Goal: Communication & Community: Answer question/provide support

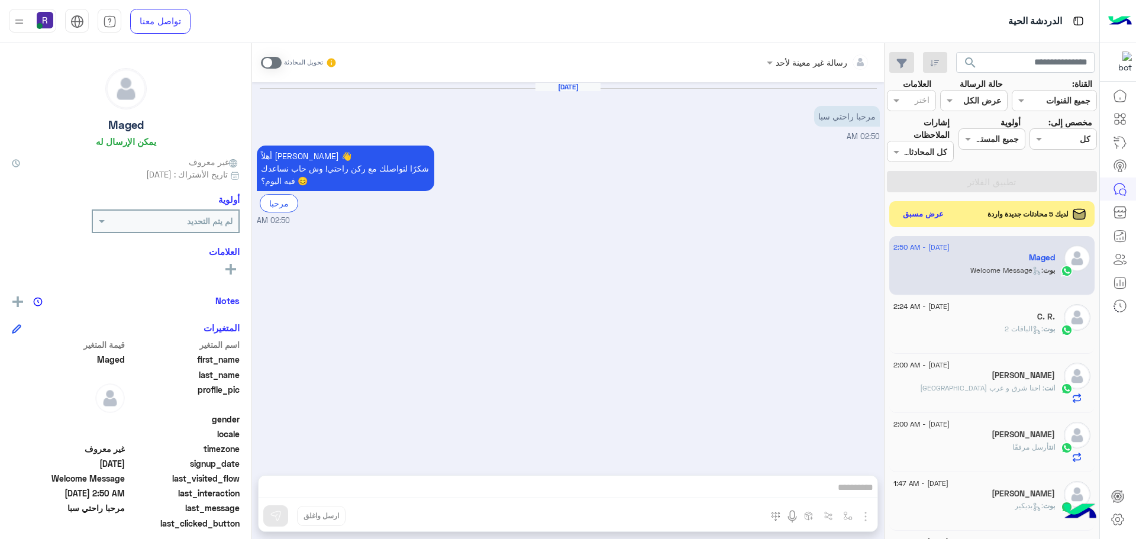
click at [266, 65] on span at bounding box center [271, 63] width 21 height 12
click at [866, 520] on img "button" at bounding box center [866, 516] width 14 height 14
click at [842, 487] on span "الصور" at bounding box center [843, 491] width 22 height 14
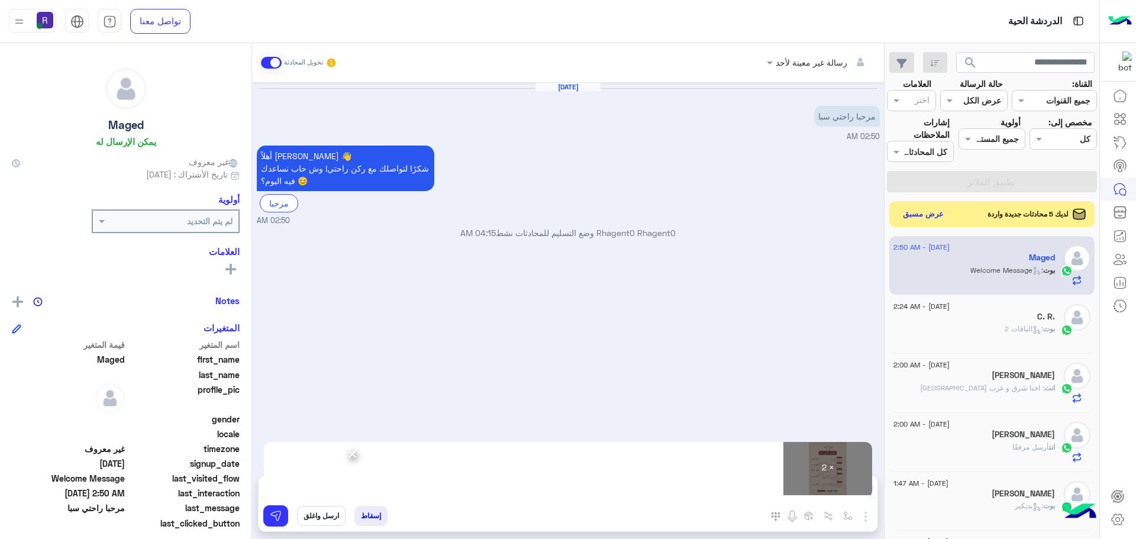
click at [287, 507] on div "إسقاط ارسل واغلق" at bounding box center [511, 518] width 504 height 26
click at [281, 509] on button at bounding box center [275, 515] width 25 height 21
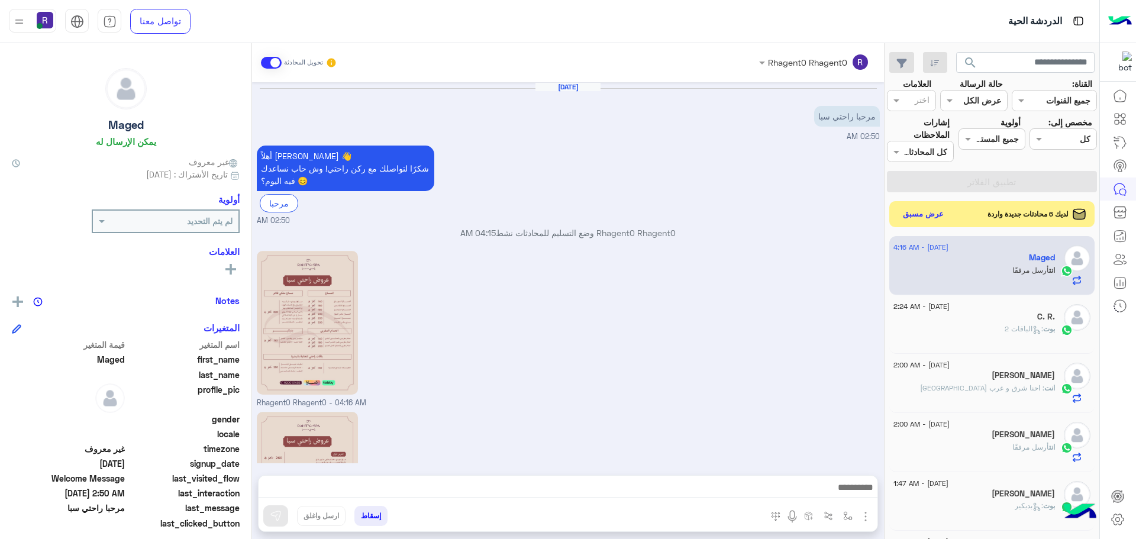
scroll to position [128, 0]
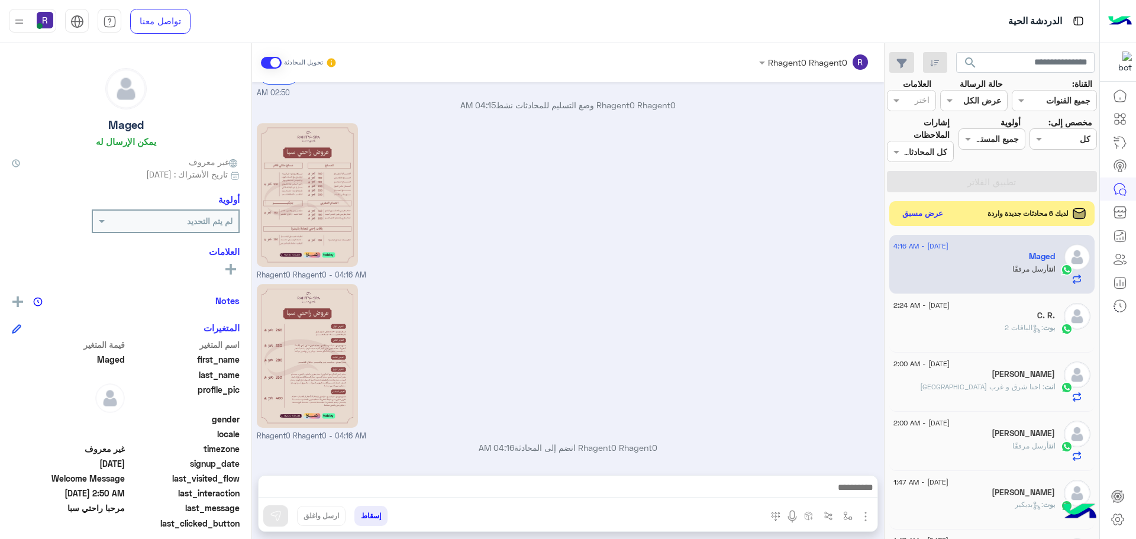
click at [930, 212] on button "عرض مسبق" at bounding box center [923, 214] width 50 height 16
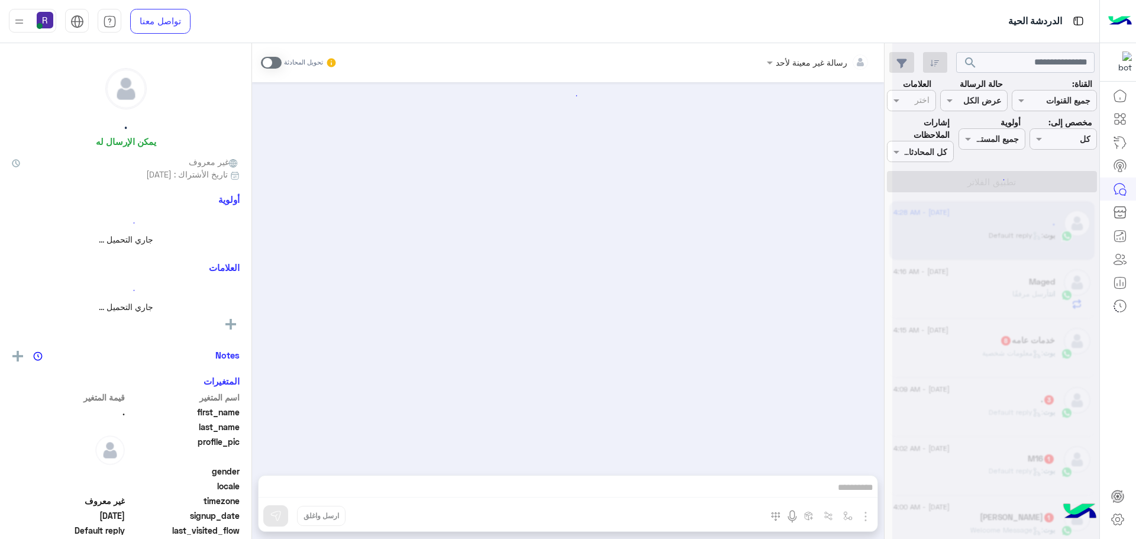
scroll to position [23, 0]
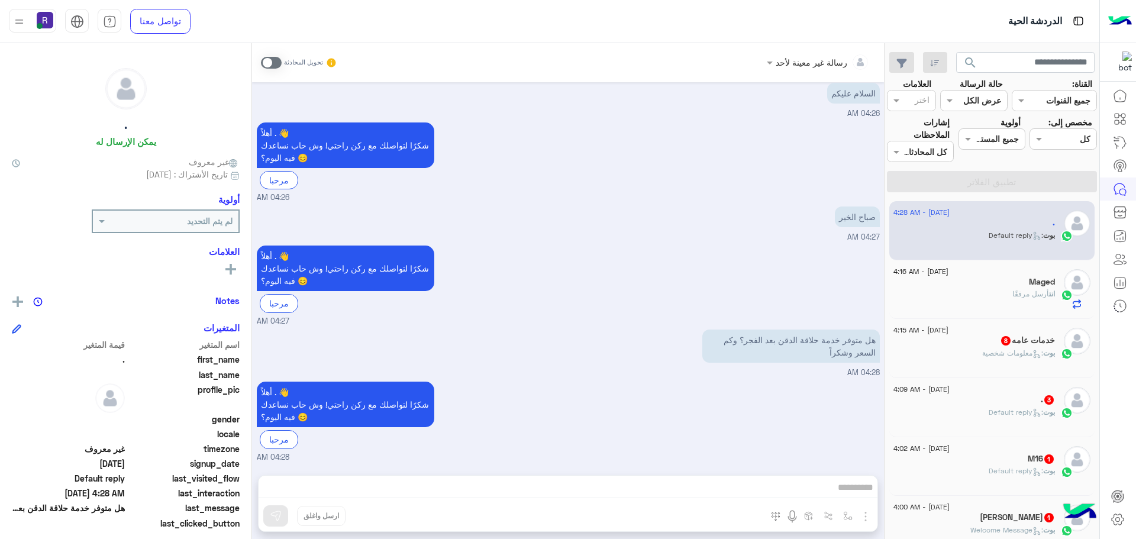
click at [273, 66] on span at bounding box center [271, 63] width 21 height 12
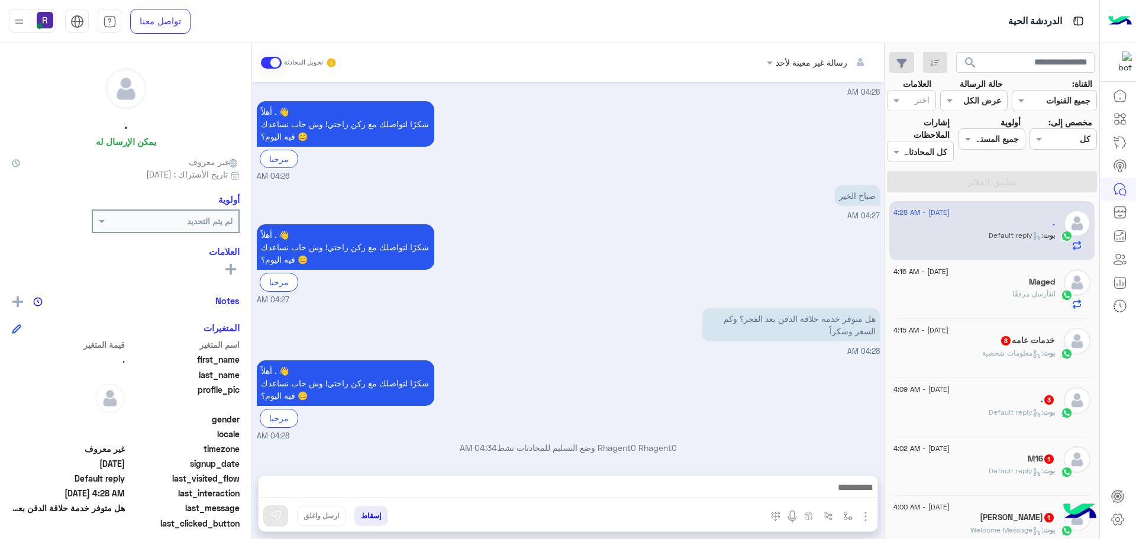
click at [862, 516] on img "button" at bounding box center [866, 516] width 14 height 14
click at [857, 493] on button "الصور" at bounding box center [848, 491] width 50 height 24
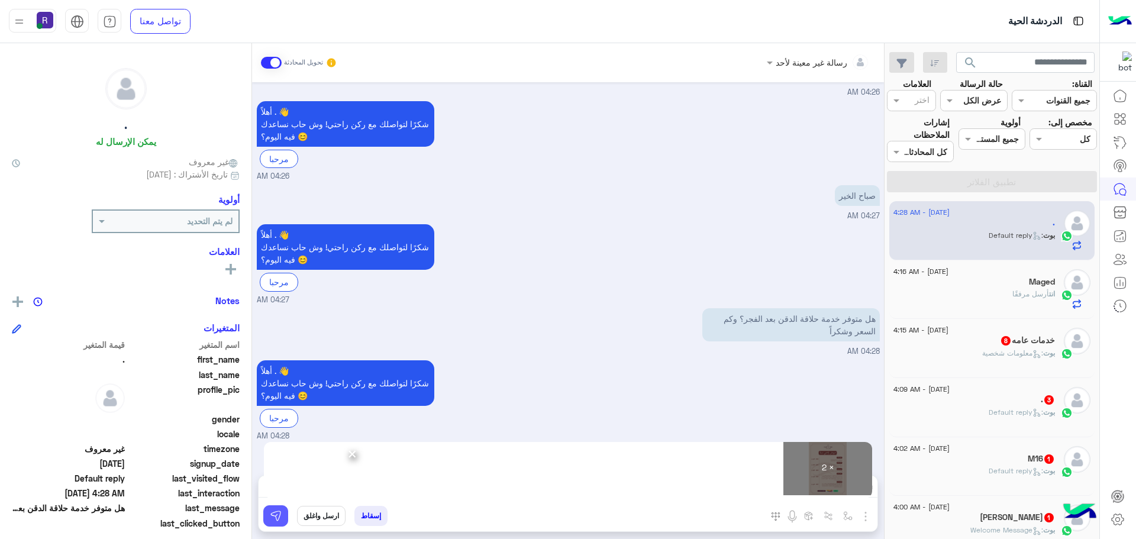
click at [282, 517] on button at bounding box center [275, 515] width 25 height 21
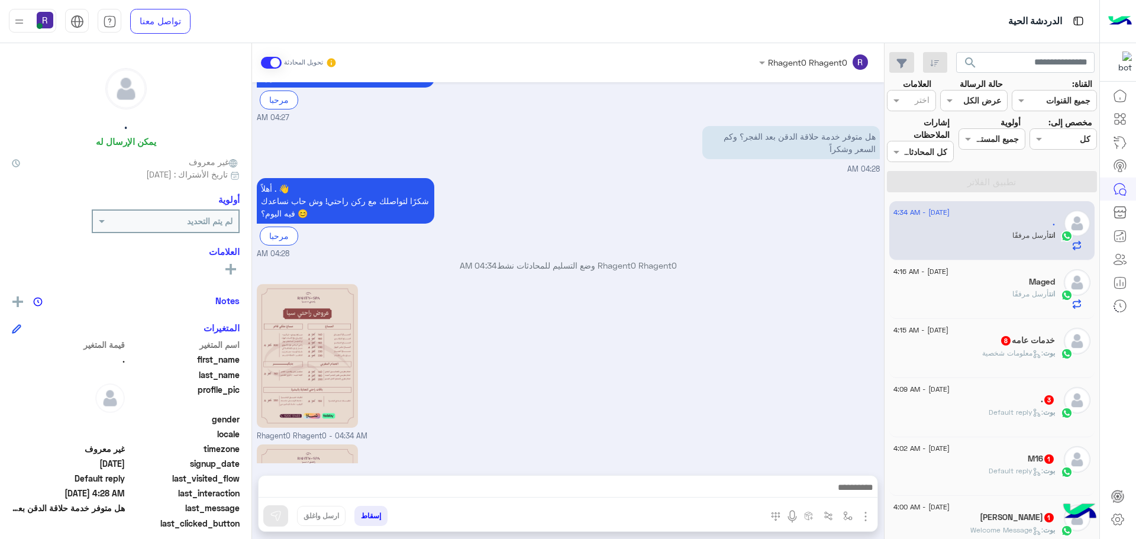
scroll to position [388, 0]
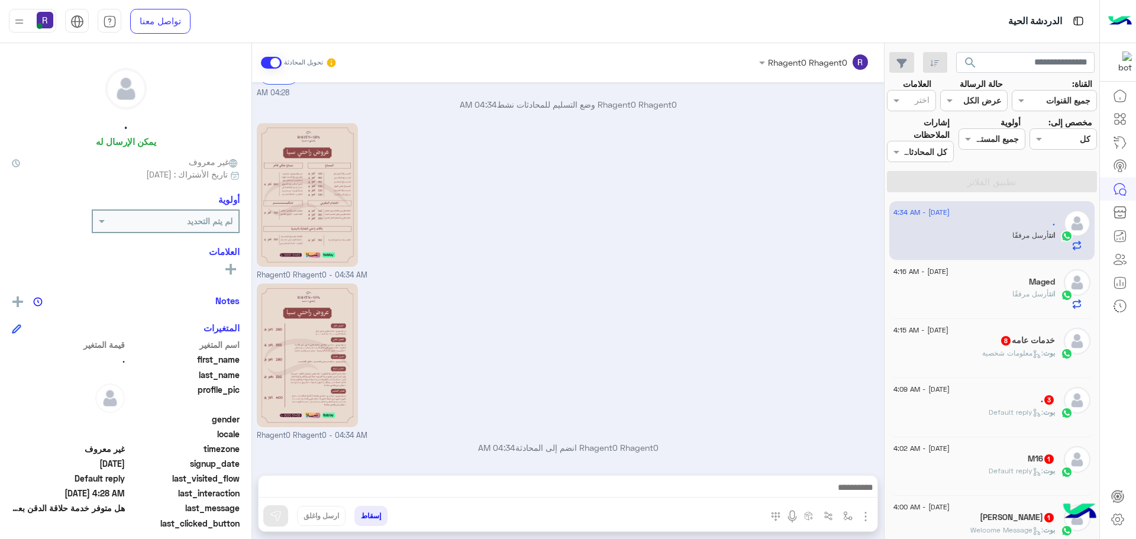
click at [1043, 320] on div "[DATE] - 4:15 AM خدمات عامه 8 بوت : معلومات شخصية" at bounding box center [992, 348] width 206 height 59
click at [1049, 294] on span "انت" at bounding box center [1052, 293] width 6 height 9
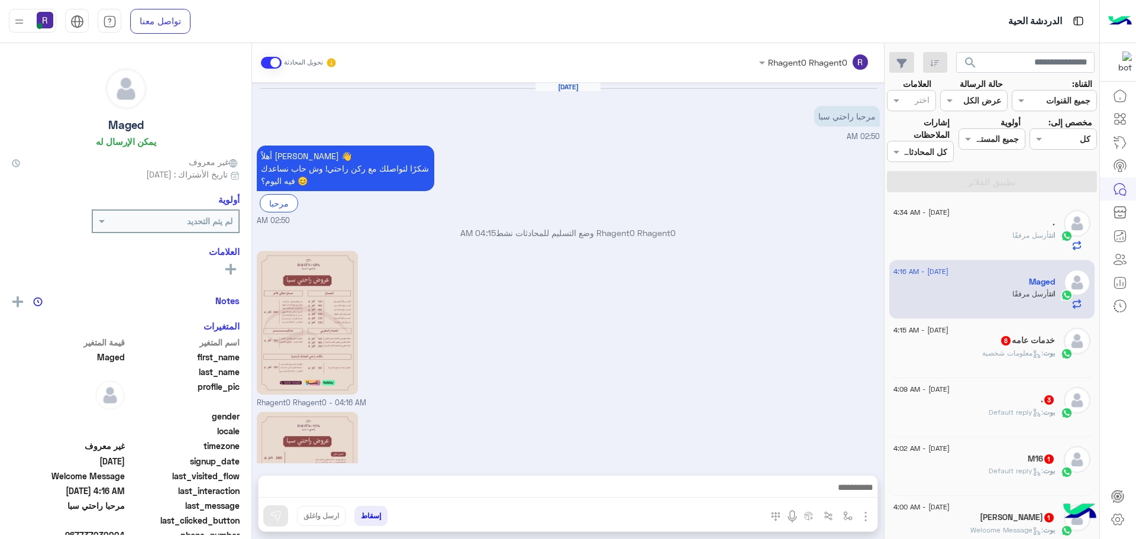
scroll to position [128, 0]
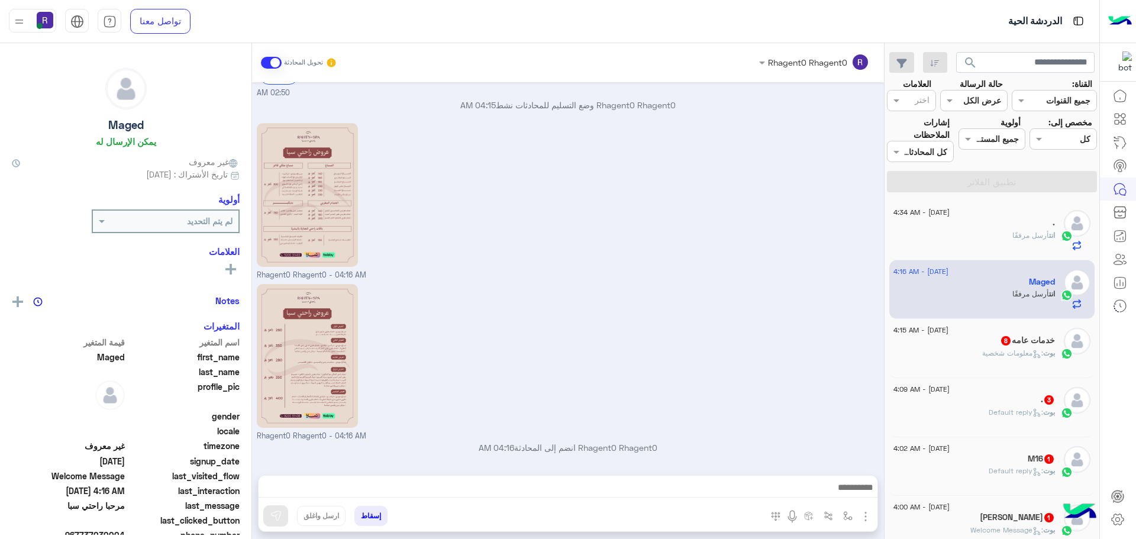
click at [1028, 344] on h5 "خدمات عامه 8" at bounding box center [1027, 341] width 55 height 10
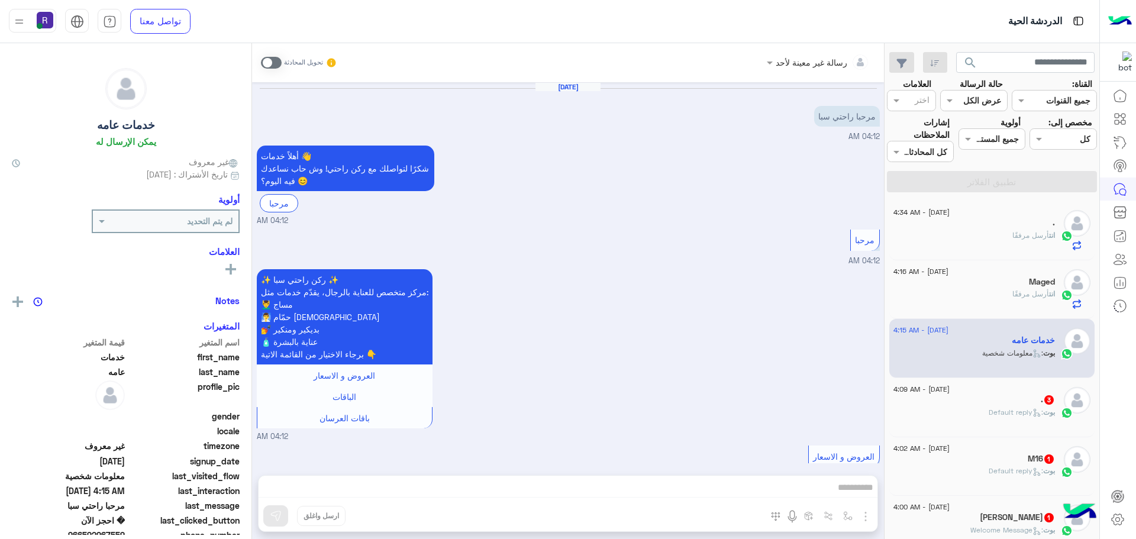
scroll to position [1210, 0]
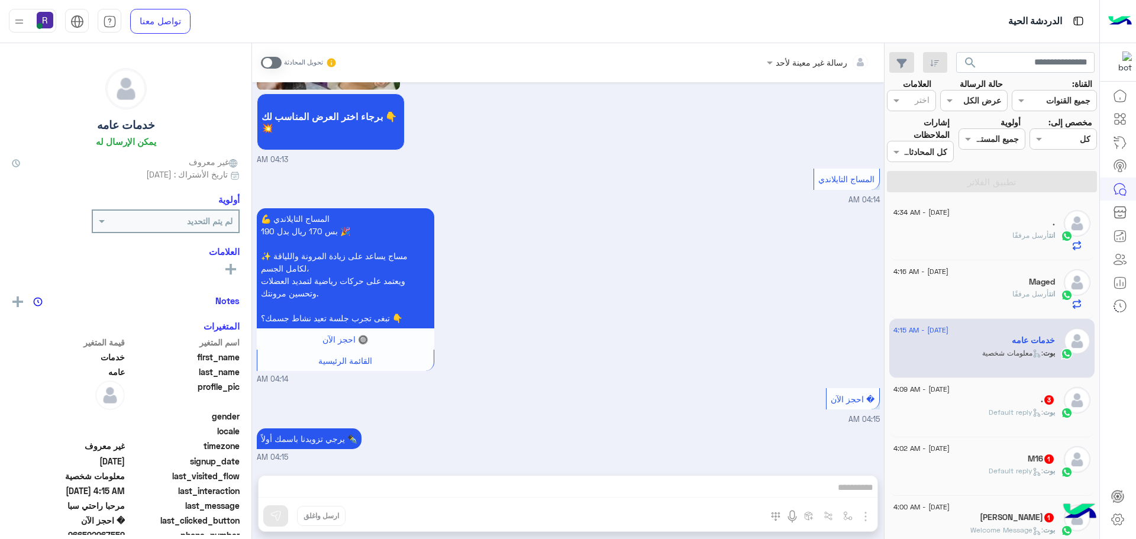
click at [269, 65] on span at bounding box center [271, 63] width 21 height 12
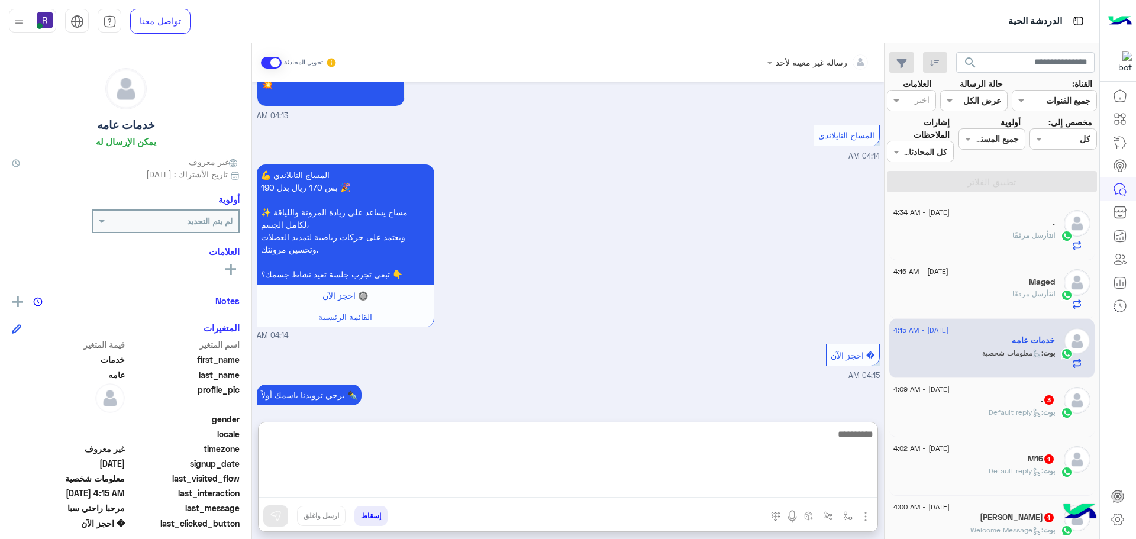
click at [795, 482] on textarea at bounding box center [568, 462] width 619 height 71
paste textarea "**********"
type textarea "**********"
click at [819, 440] on textarea "**********" at bounding box center [568, 462] width 619 height 71
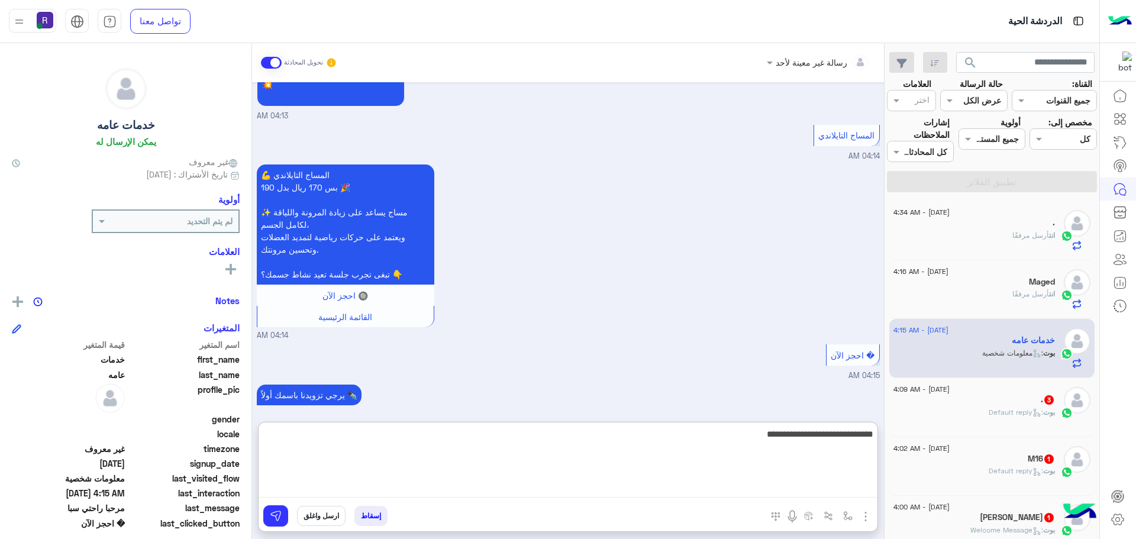
click at [819, 440] on textarea "**********" at bounding box center [568, 462] width 619 height 71
type textarea "**********"
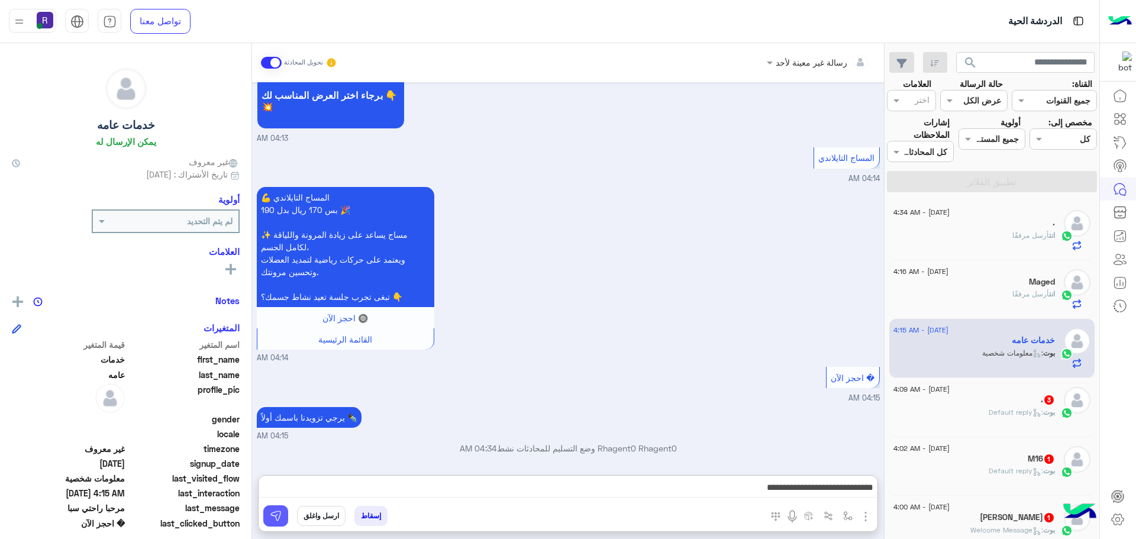
click at [270, 518] on img at bounding box center [276, 516] width 12 height 12
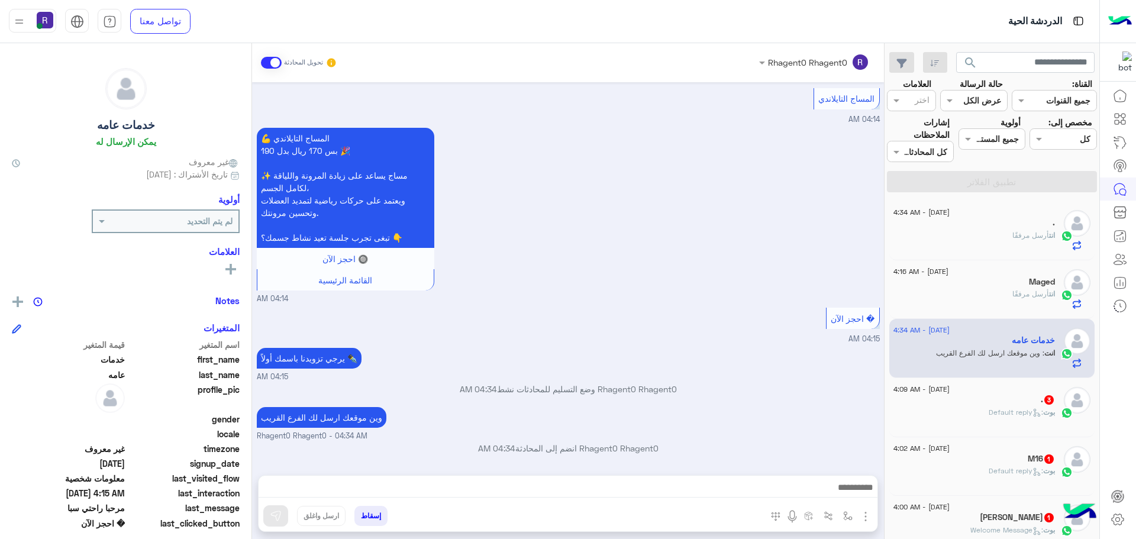
scroll to position [1291, 0]
click at [989, 416] on span ": Default reply" at bounding box center [1016, 412] width 54 height 9
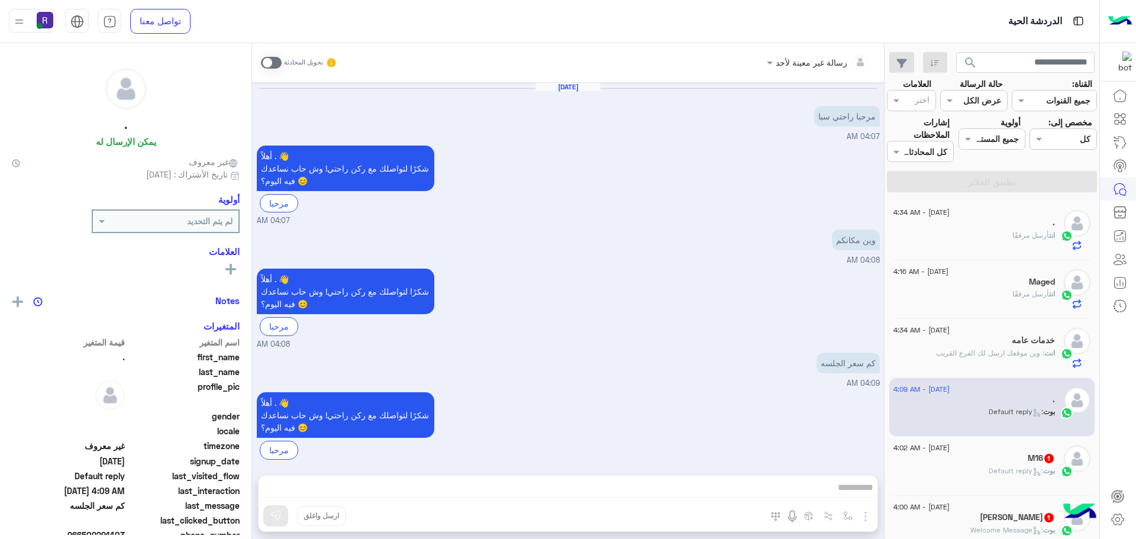
scroll to position [11, 0]
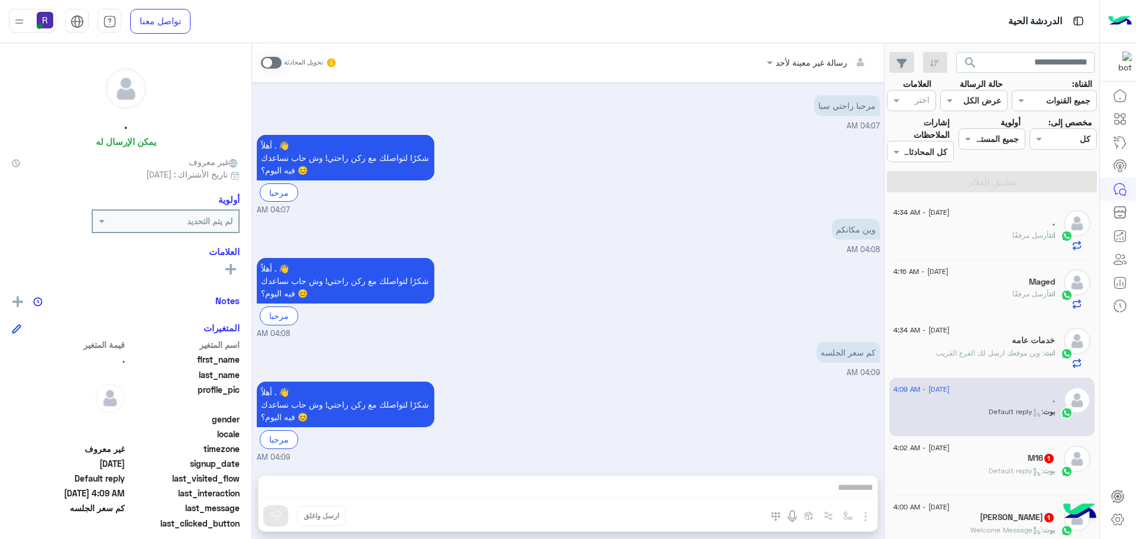
click at [268, 59] on span at bounding box center [271, 63] width 21 height 12
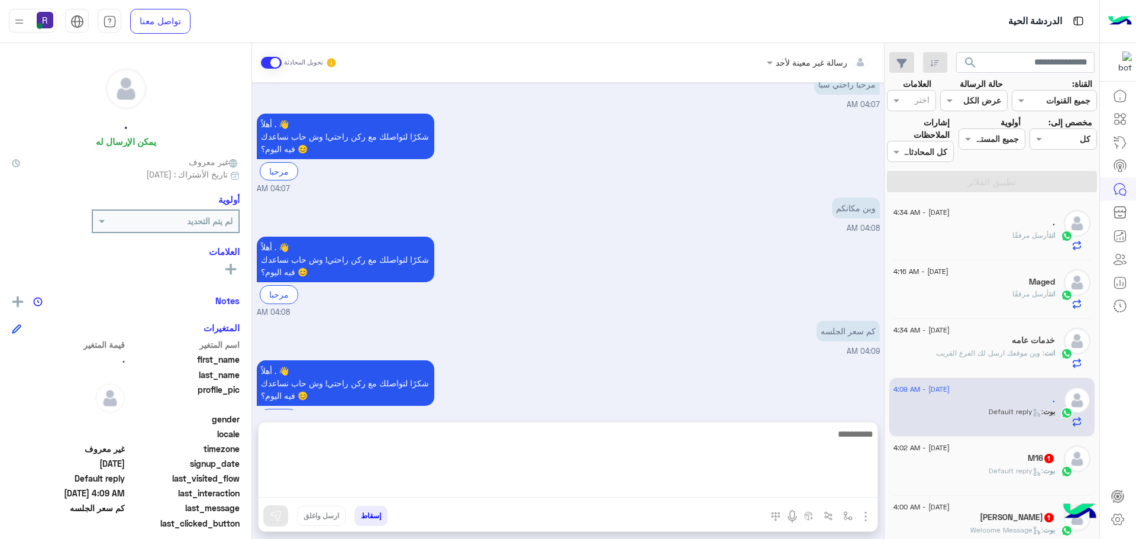
click at [834, 492] on textarea at bounding box center [568, 462] width 619 height 71
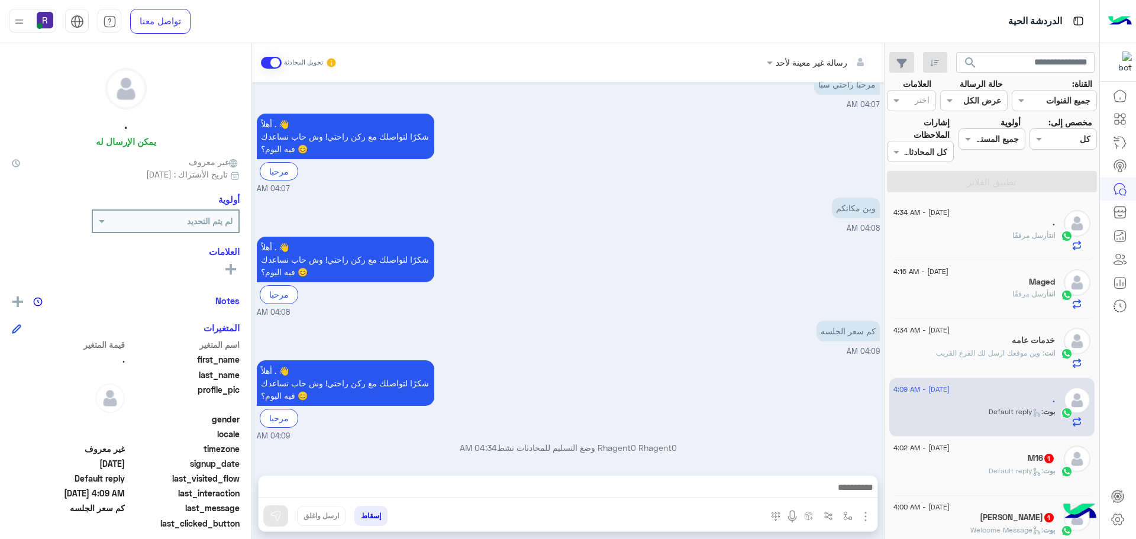
click at [868, 516] on img "button" at bounding box center [866, 516] width 14 height 14
click at [847, 491] on span "الصور" at bounding box center [843, 491] width 22 height 14
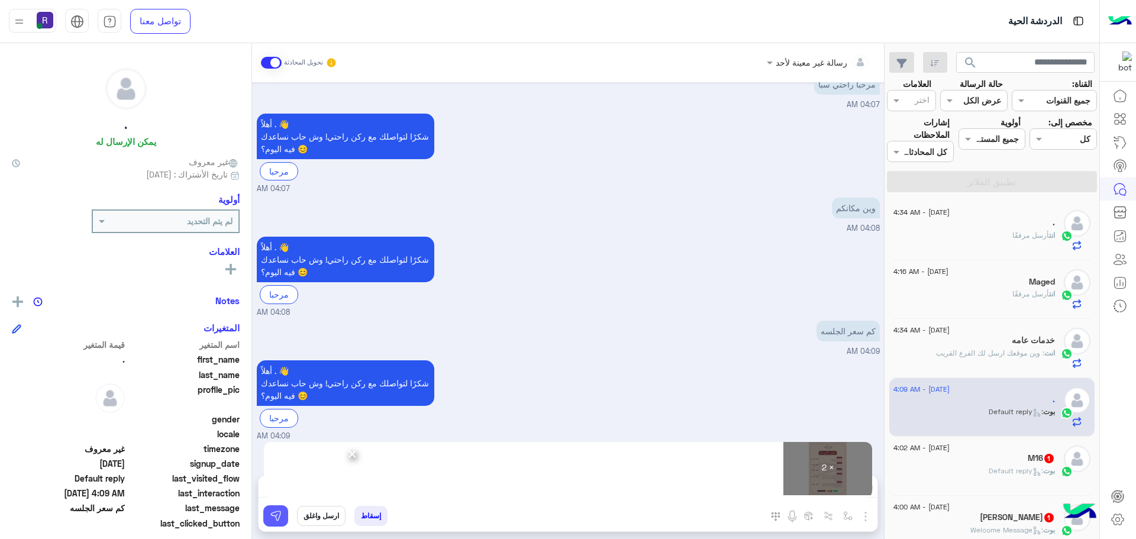
click at [282, 516] on button at bounding box center [275, 515] width 25 height 21
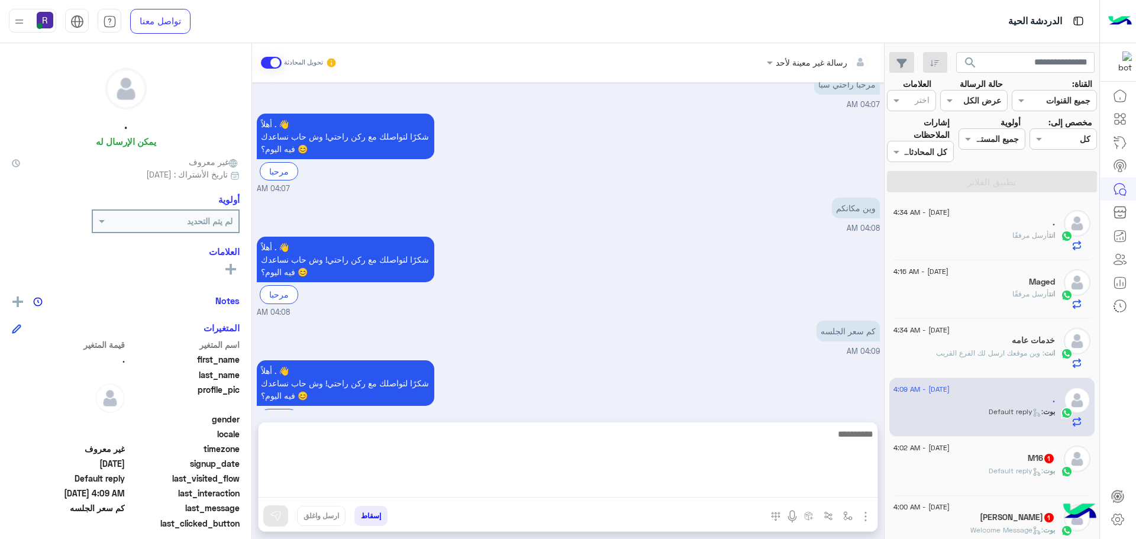
click at [744, 486] on textarea at bounding box center [568, 462] width 619 height 71
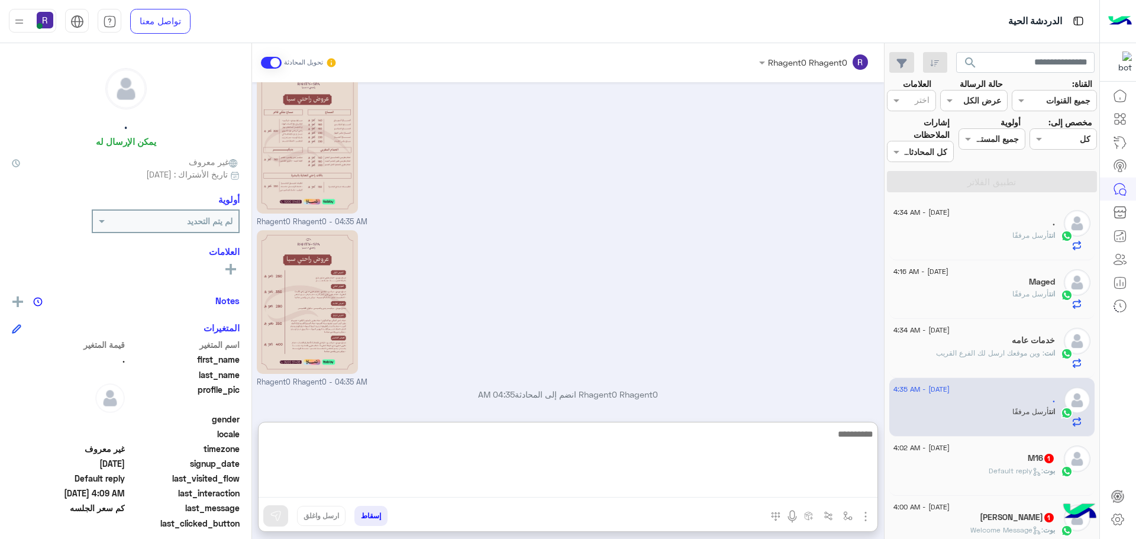
paste textarea "**********"
type textarea "**********"
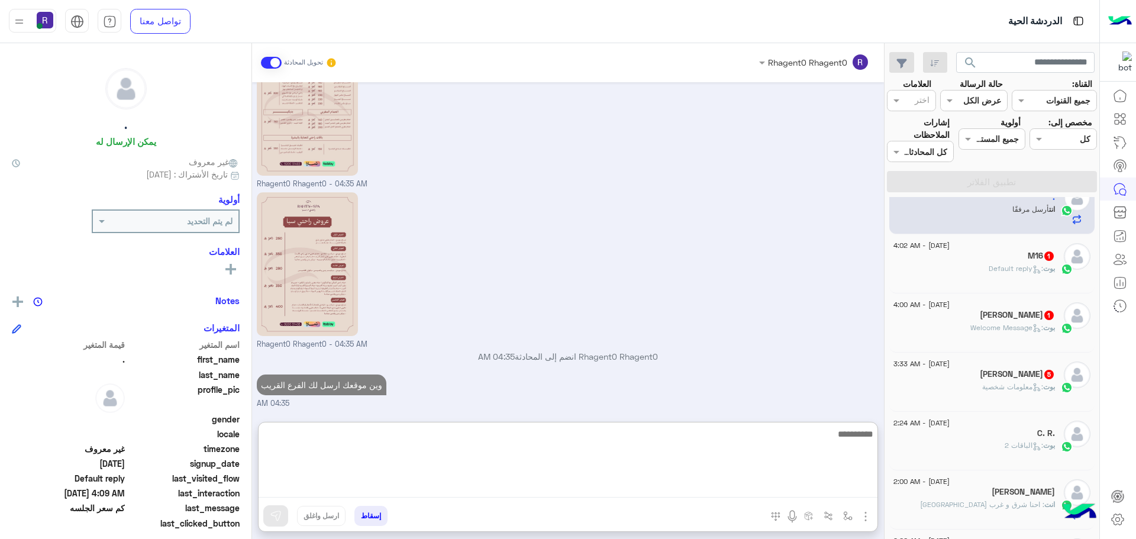
scroll to position [237, 0]
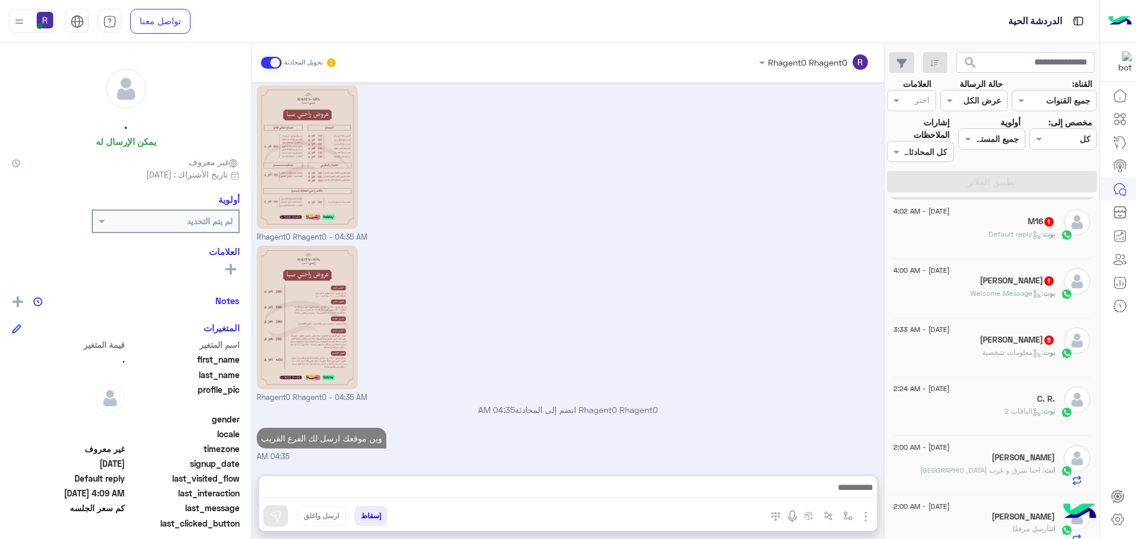
click at [1046, 246] on div "[PERSON_NAME] : Default reply" at bounding box center [975, 239] width 162 height 21
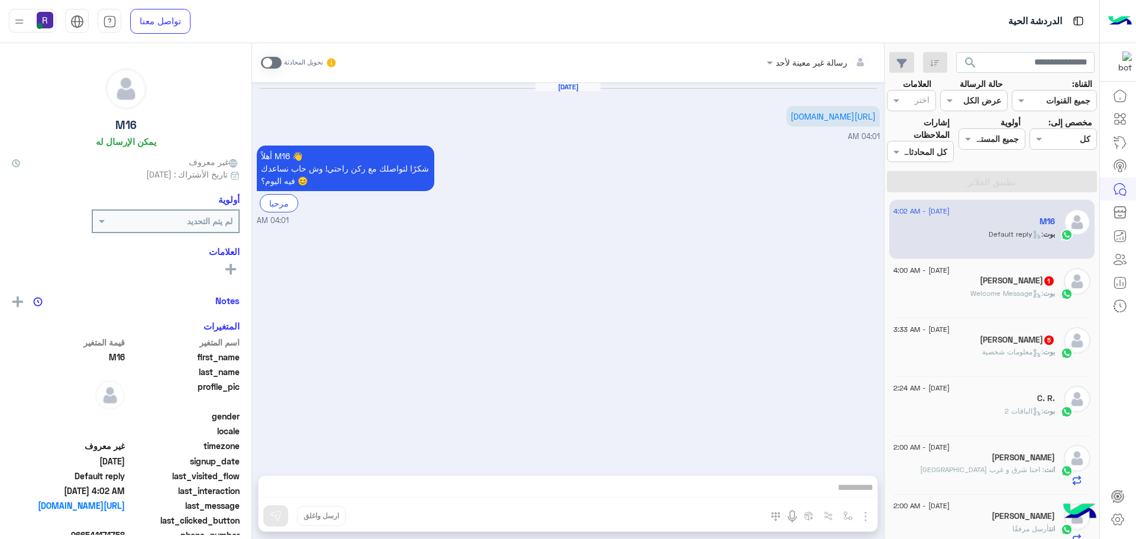
click at [275, 56] on div "تحويل المحادثة" at bounding box center [299, 62] width 76 height 21
click at [865, 520] on div "رسالة غير معينة لأحد تحويل المحادثة [DATE] [URL][DOMAIN_NAME] 04:01 AM أهلاً M1…" at bounding box center [568, 293] width 632 height 501
click at [1024, 280] on h5 "[PERSON_NAME] 1" at bounding box center [1017, 281] width 75 height 10
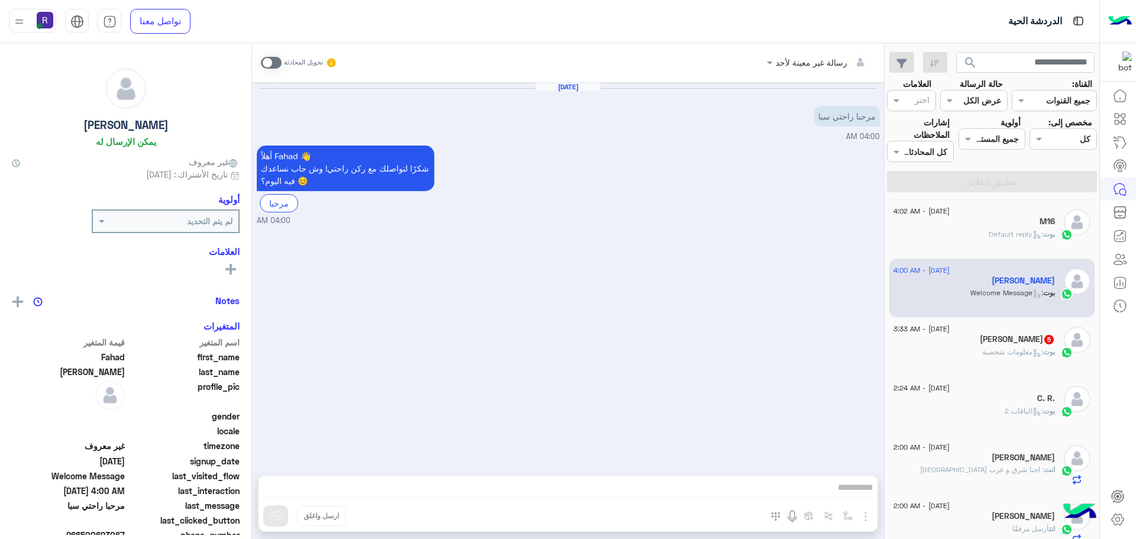
click at [269, 57] on span at bounding box center [271, 63] width 21 height 12
click at [868, 515] on img "button" at bounding box center [866, 516] width 14 height 14
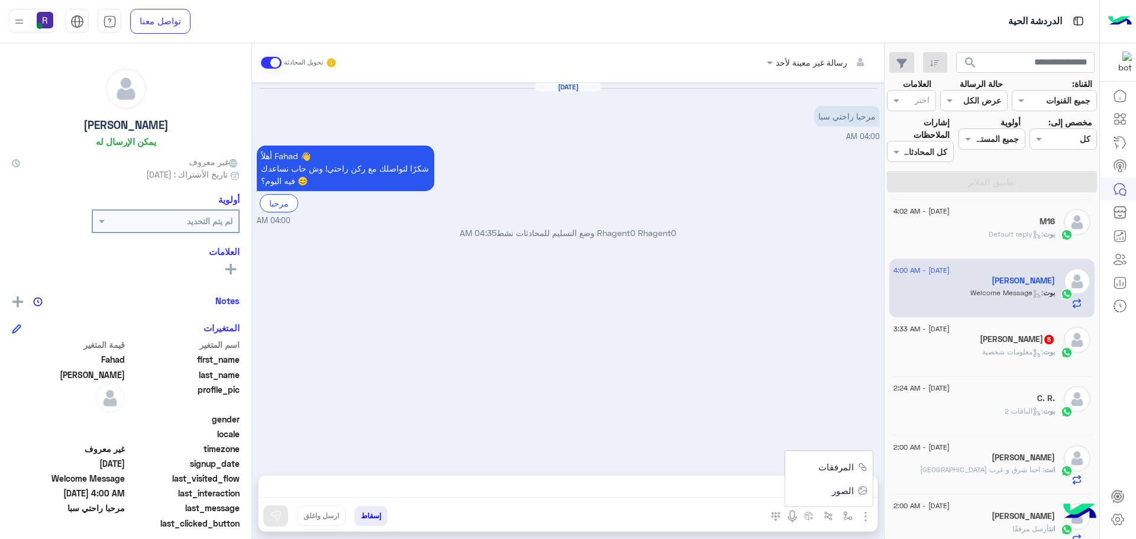
click at [840, 492] on span "الصور" at bounding box center [843, 491] width 22 height 14
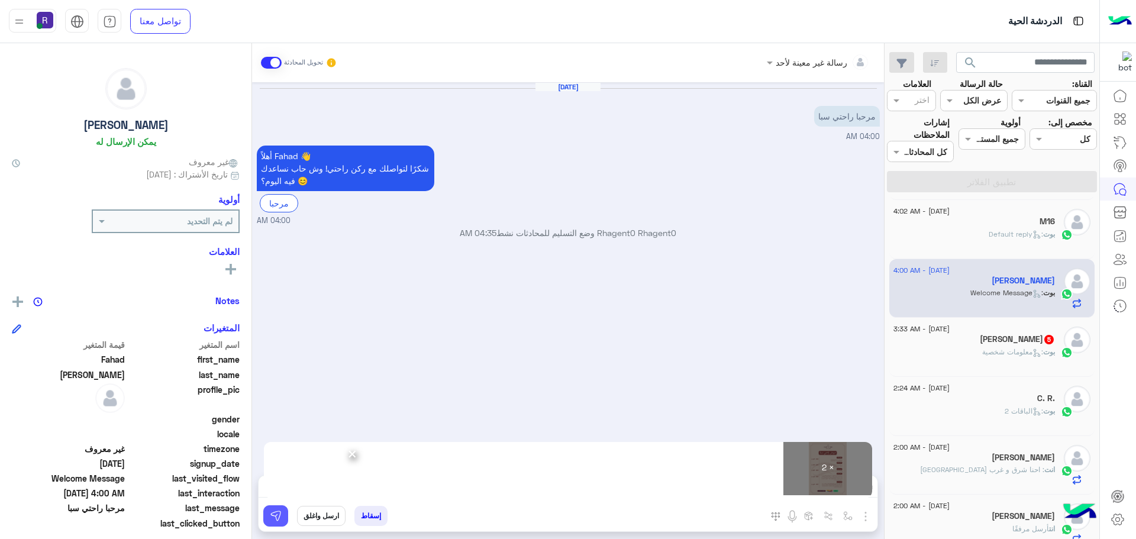
click at [278, 517] on img at bounding box center [276, 516] width 12 height 12
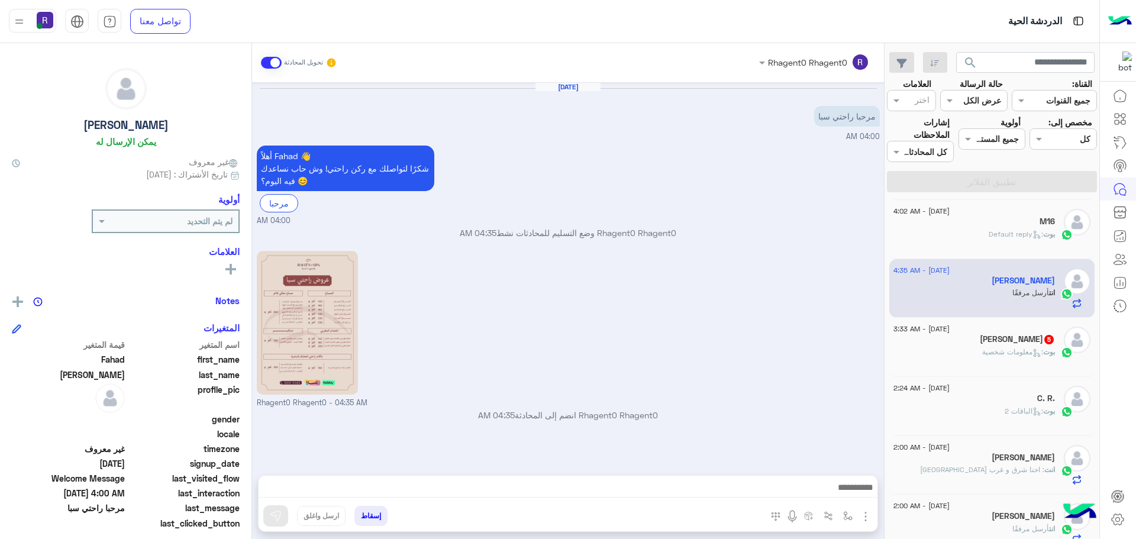
scroll to position [128, 0]
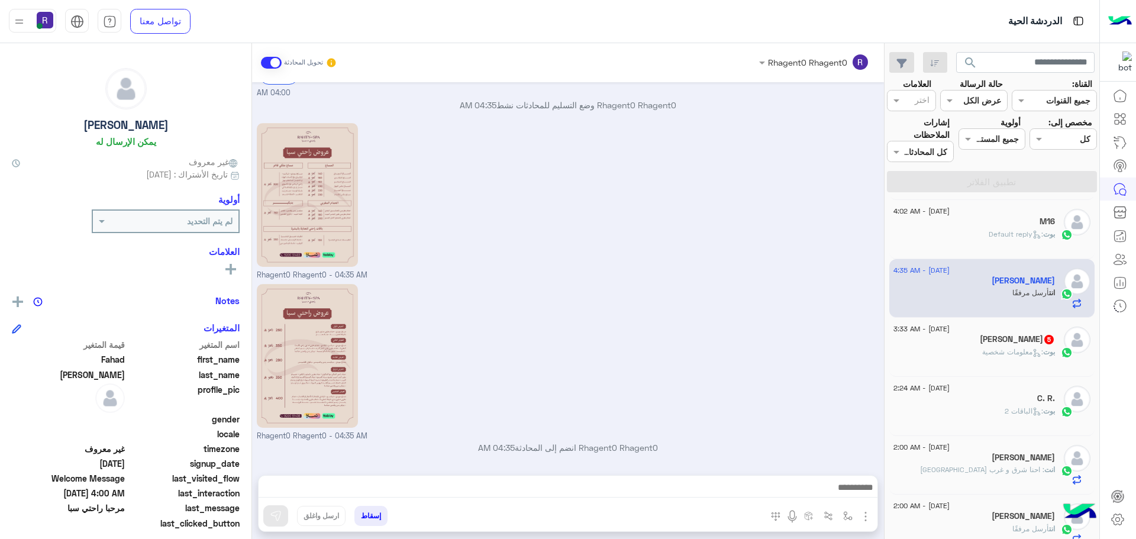
click at [1002, 350] on span ": معلومات شخصية" at bounding box center [1012, 351] width 61 height 9
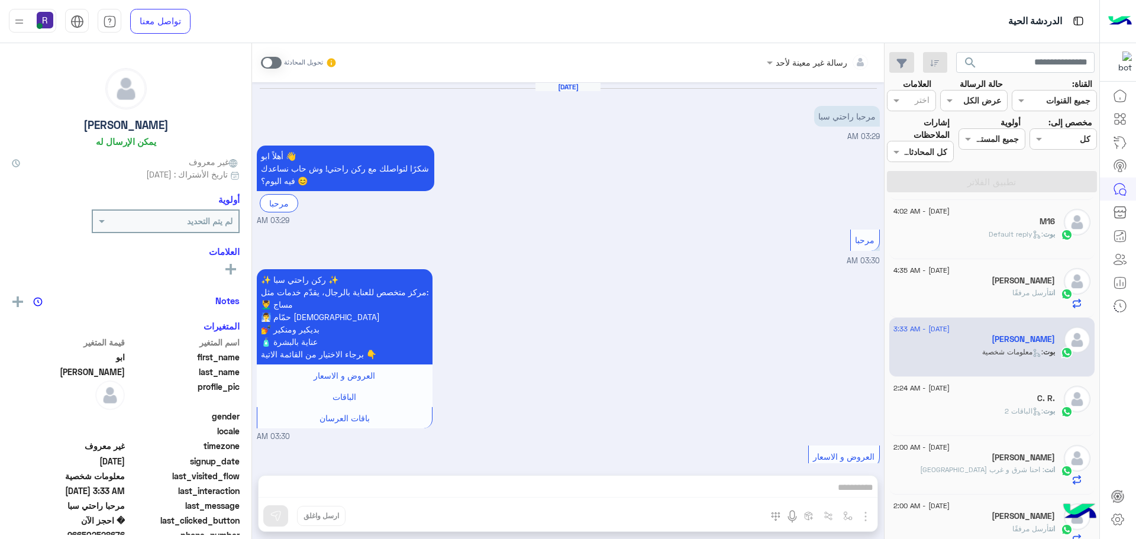
scroll to position [467, 0]
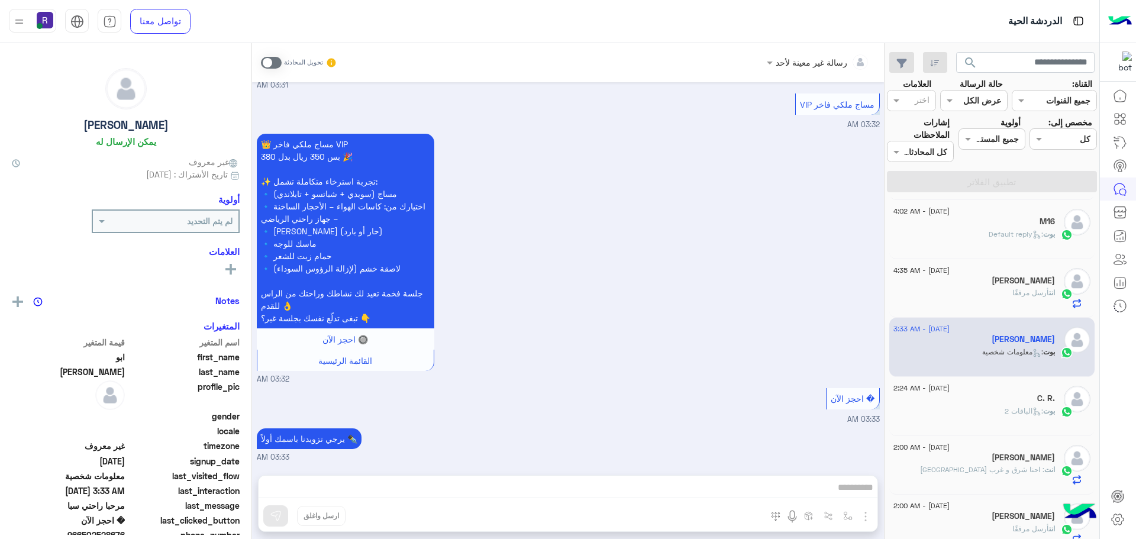
click at [273, 62] on span at bounding box center [271, 63] width 21 height 12
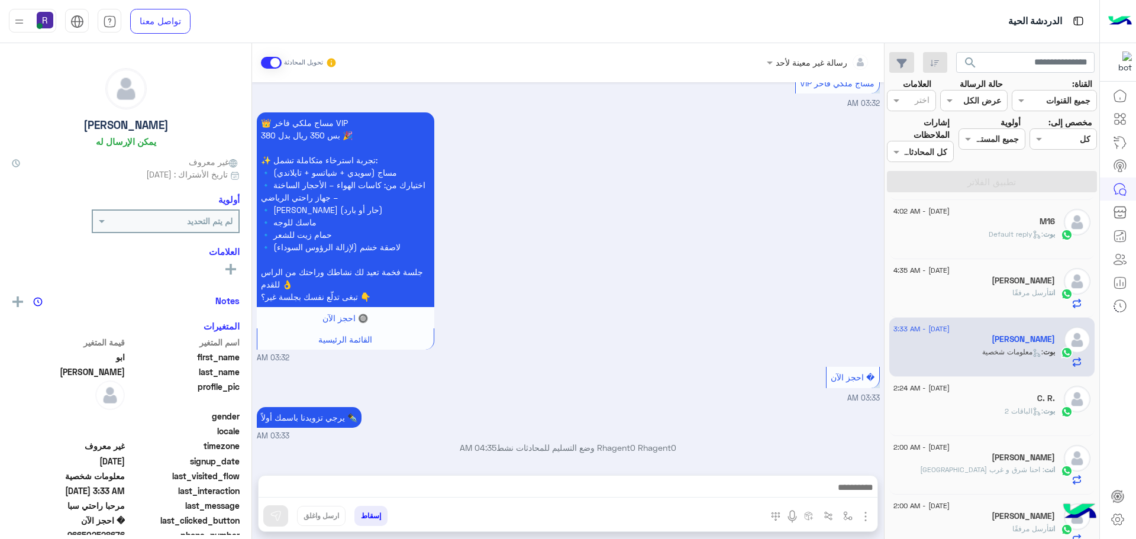
click at [703, 470] on div "رسالة غير معينة لأحد تحويل المحادثة [DATE] مرحبا راحتي سبا 03:29 AM أهلاً ابو 👋…" at bounding box center [568, 293] width 632 height 501
drag, startPoint x: 703, startPoint y: 473, endPoint x: 705, endPoint y: 488, distance: 15.5
click at [705, 488] on div "رسالة غير معينة لأحد تحويل المحادثة [DATE] مرحبا راحتي سبا 03:29 AM أهلاً ابو 👋…" at bounding box center [568, 293] width 632 height 501
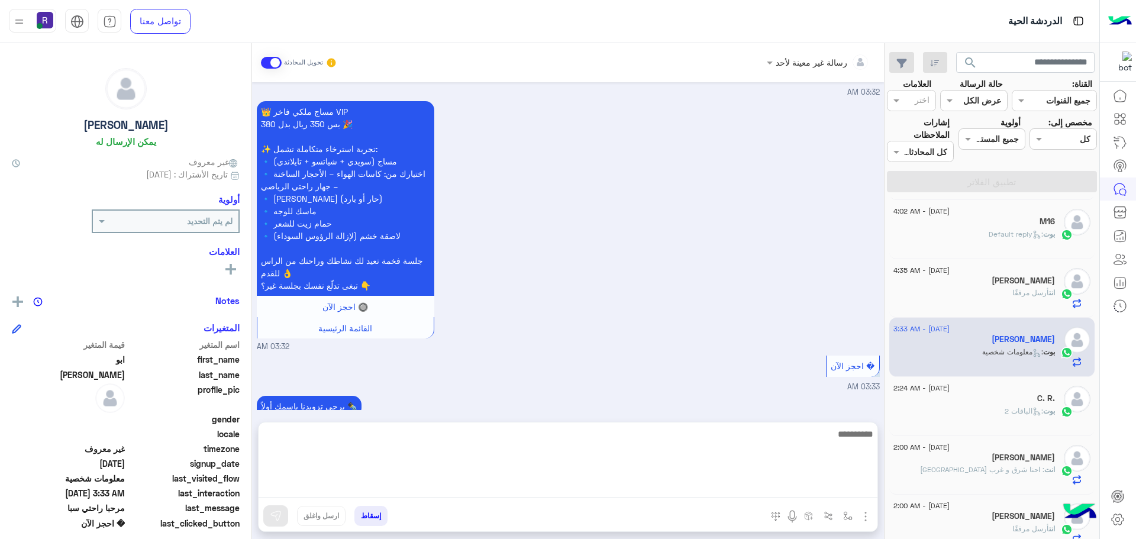
click at [705, 488] on textarea at bounding box center [568, 462] width 619 height 71
paste textarea "**********"
type textarea "**********"
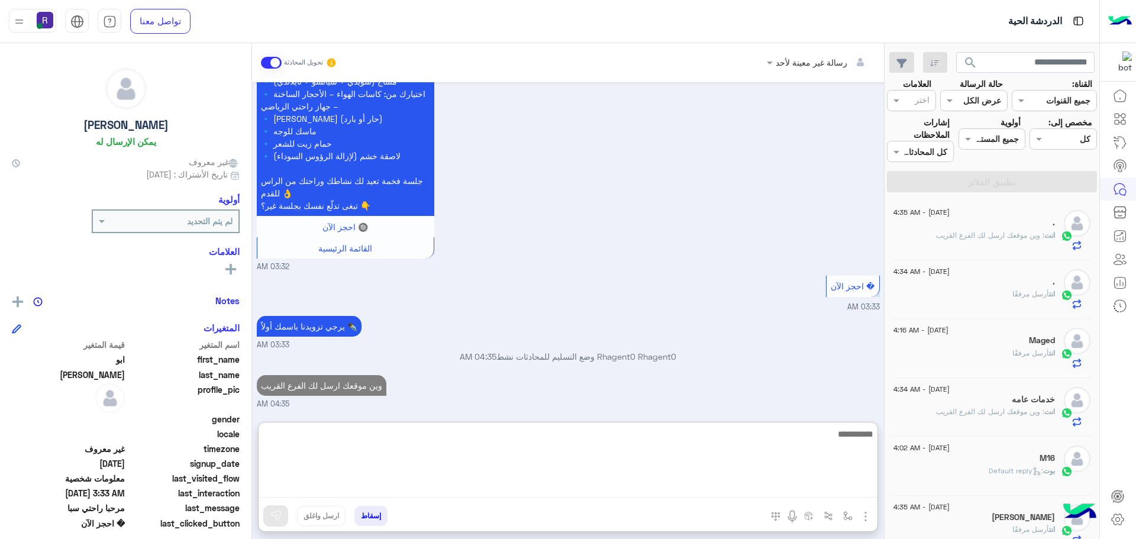
scroll to position [601, 0]
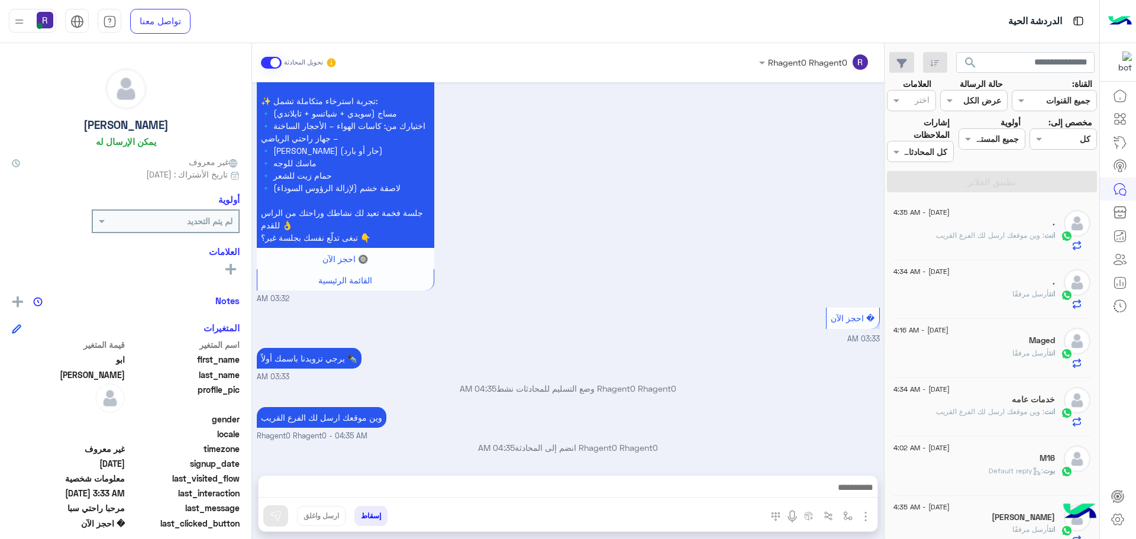
click at [752, 242] on div "👑 مساج ملكي فاخر VIP بس 350 ريال بدل 380 🎉 ✨ تجربة استرخاء متكاملة تشمل: 🔹 مساج…" at bounding box center [568, 177] width 623 height 254
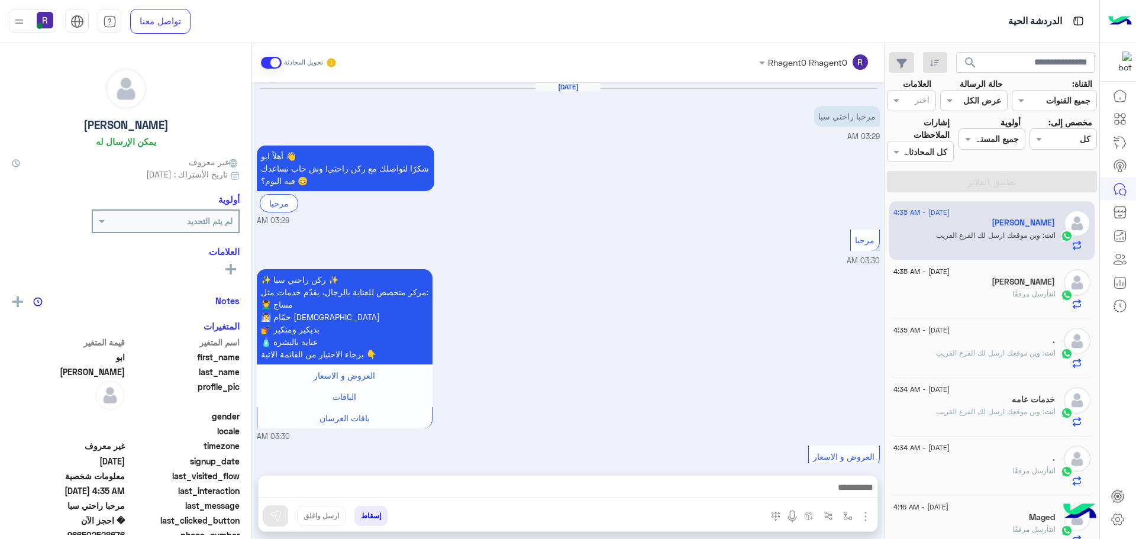
scroll to position [547, 0]
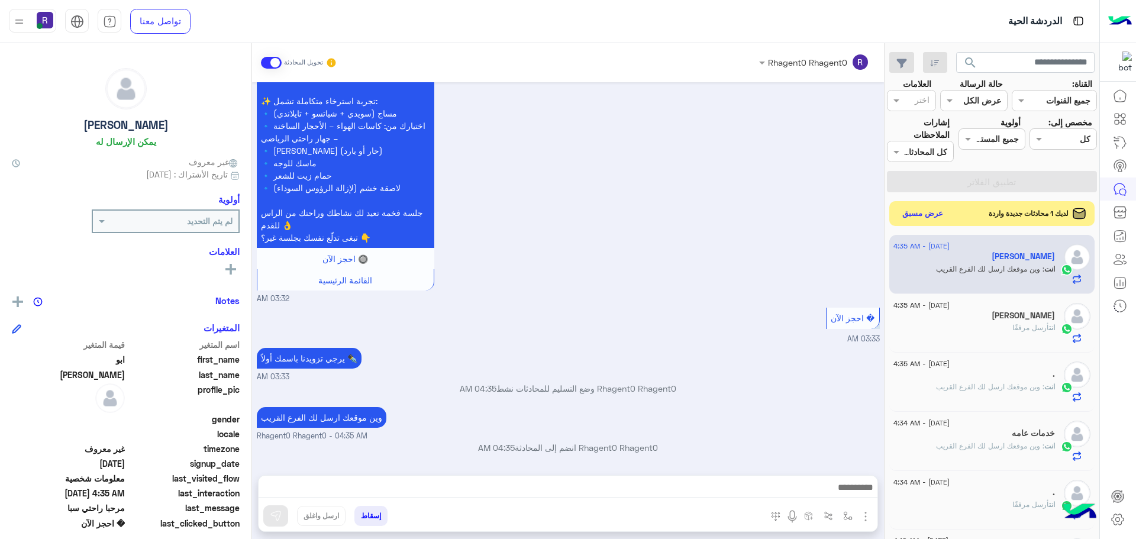
click at [911, 212] on button "عرض مسبق" at bounding box center [923, 214] width 50 height 16
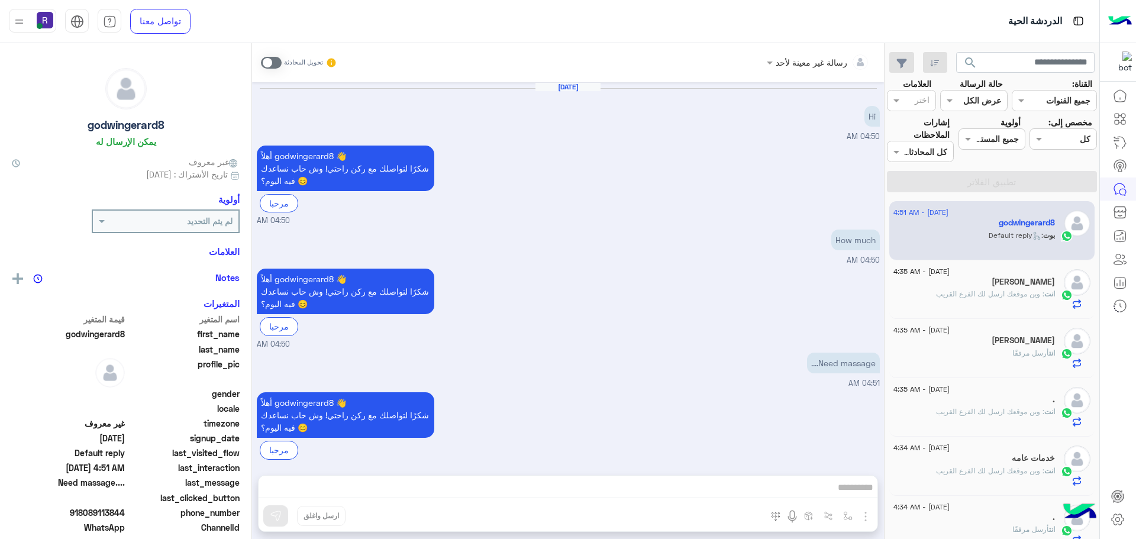
scroll to position [11, 0]
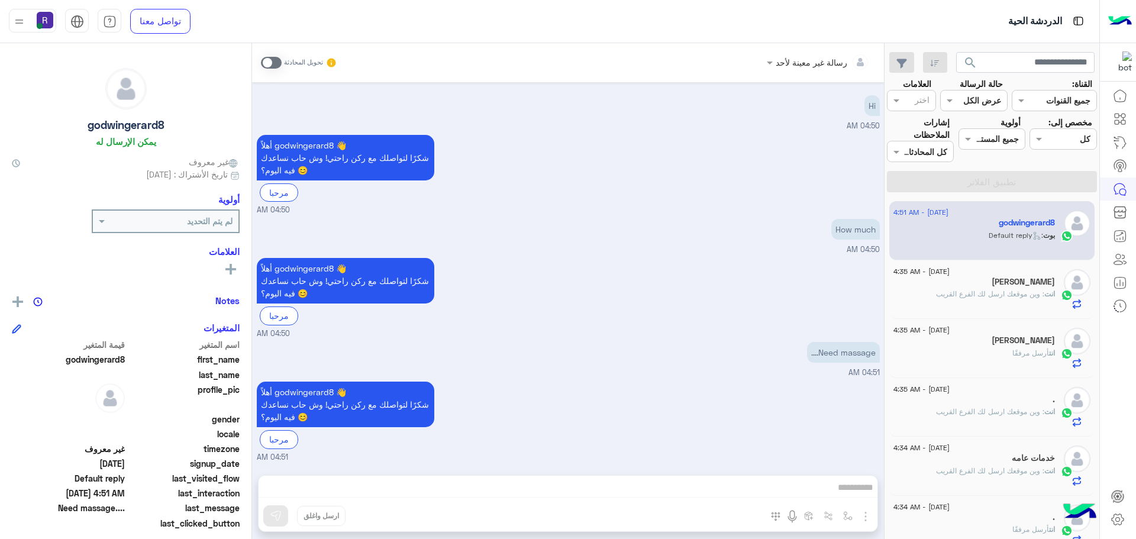
click at [272, 67] on span at bounding box center [271, 63] width 21 height 12
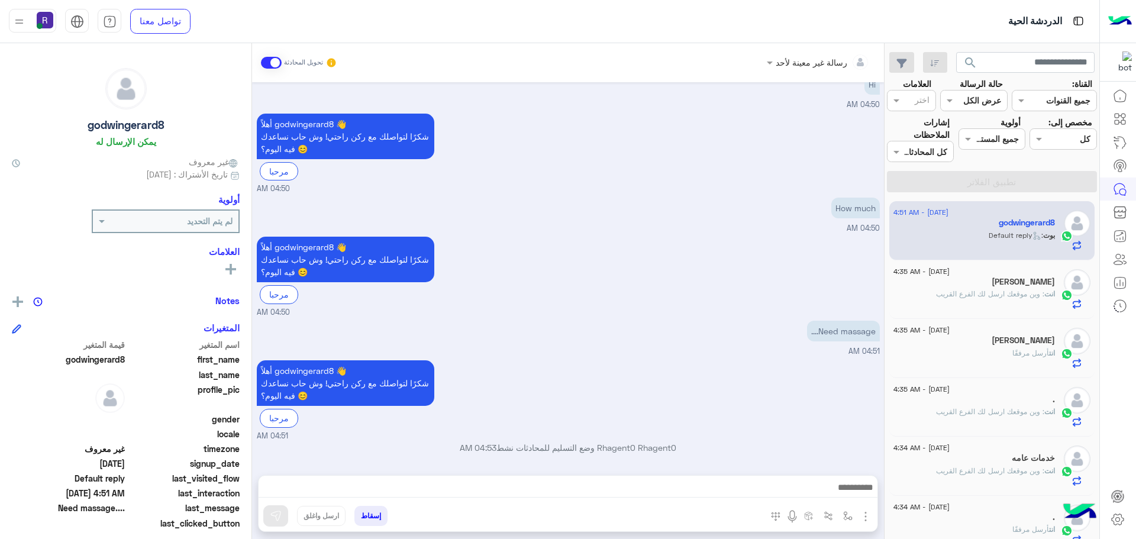
click at [864, 517] on img "button" at bounding box center [866, 516] width 14 height 14
click at [844, 485] on span "الصور" at bounding box center [843, 491] width 22 height 14
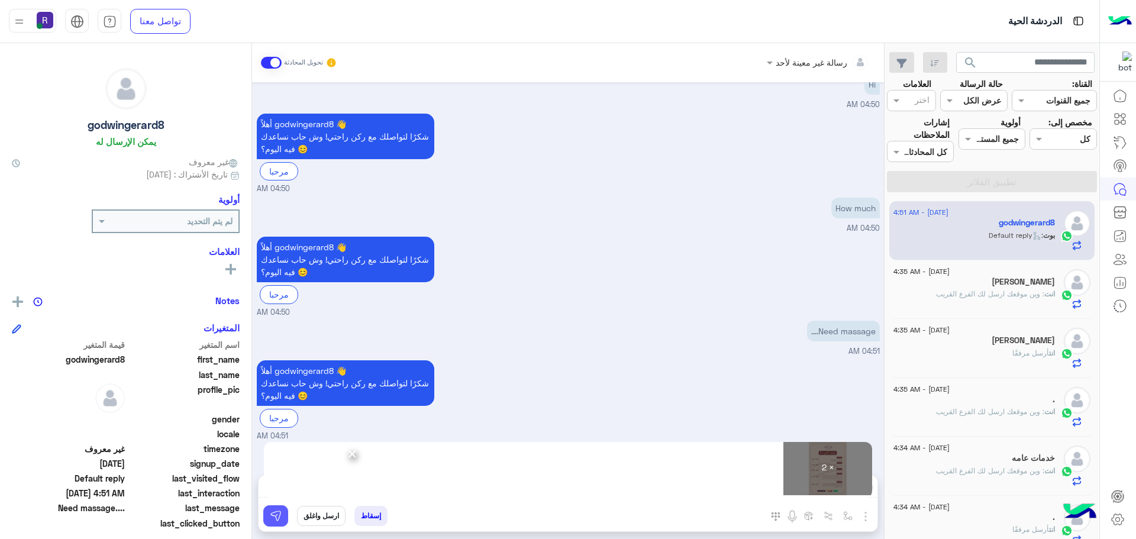
click at [286, 515] on button at bounding box center [275, 515] width 25 height 21
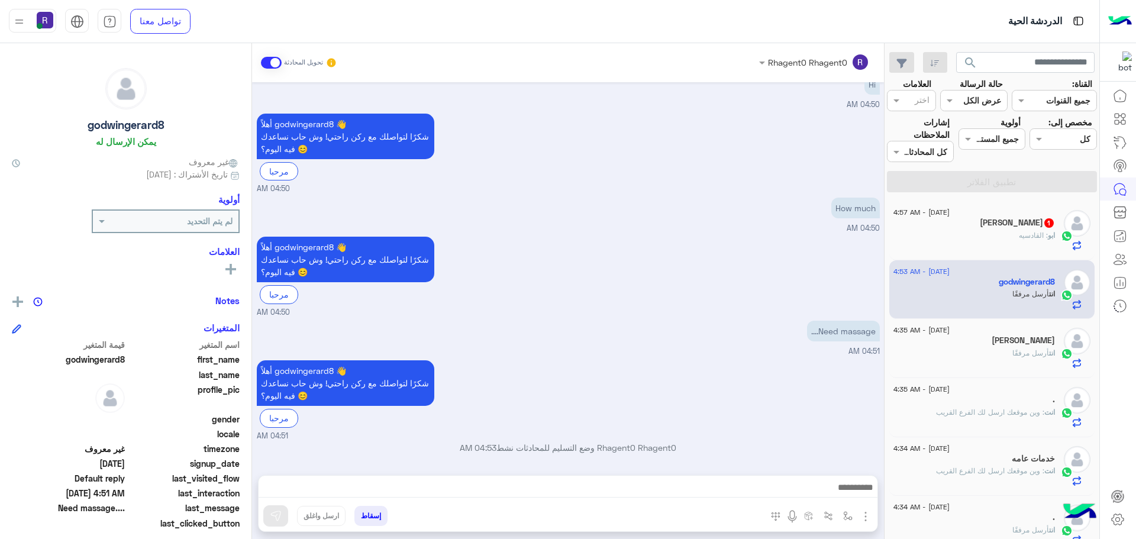
scroll to position [375, 0]
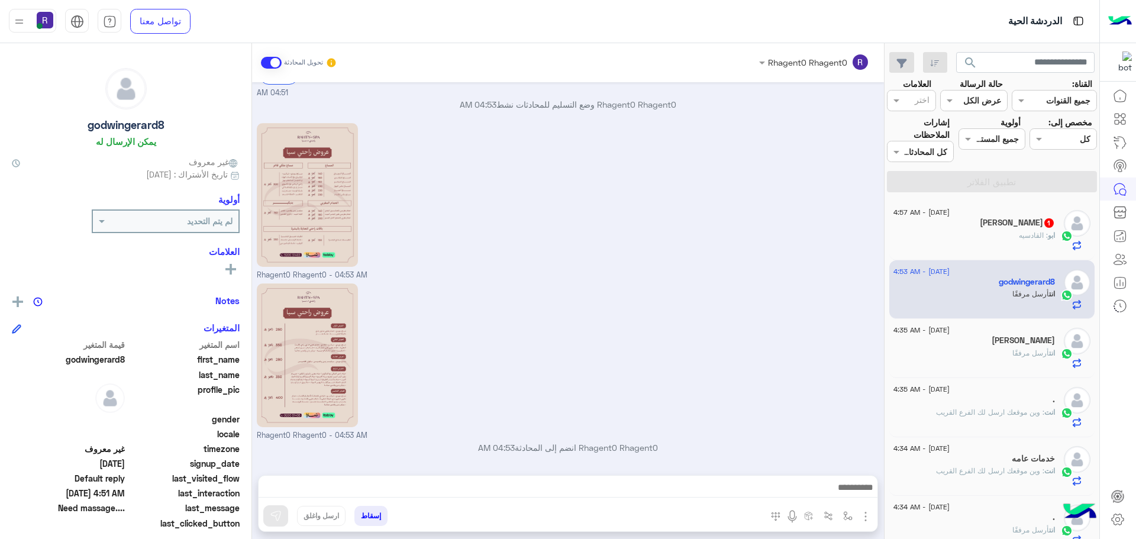
click at [1065, 248] on div at bounding box center [1077, 230] width 27 height 41
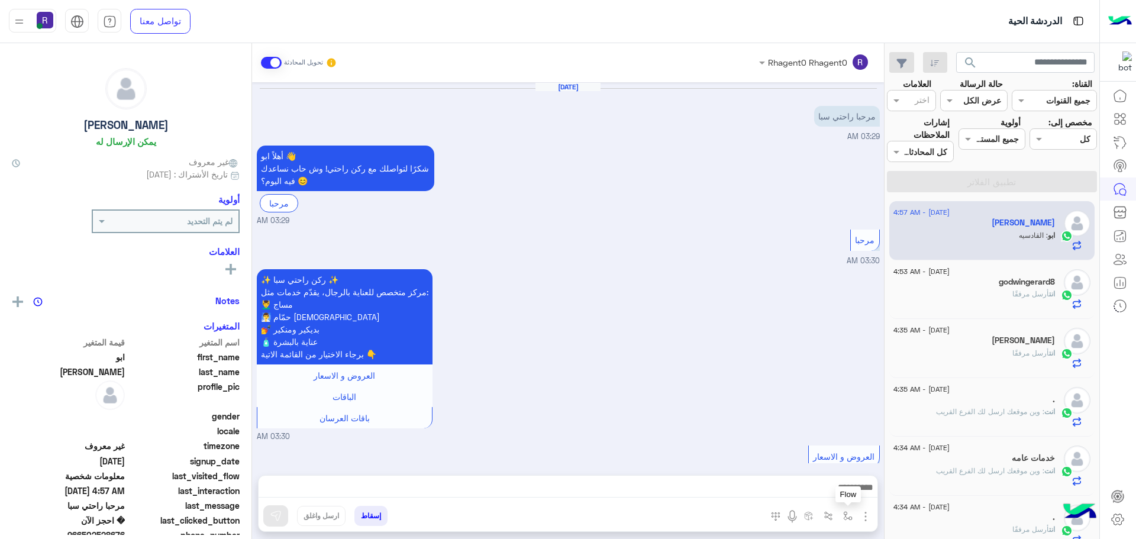
scroll to position [587, 0]
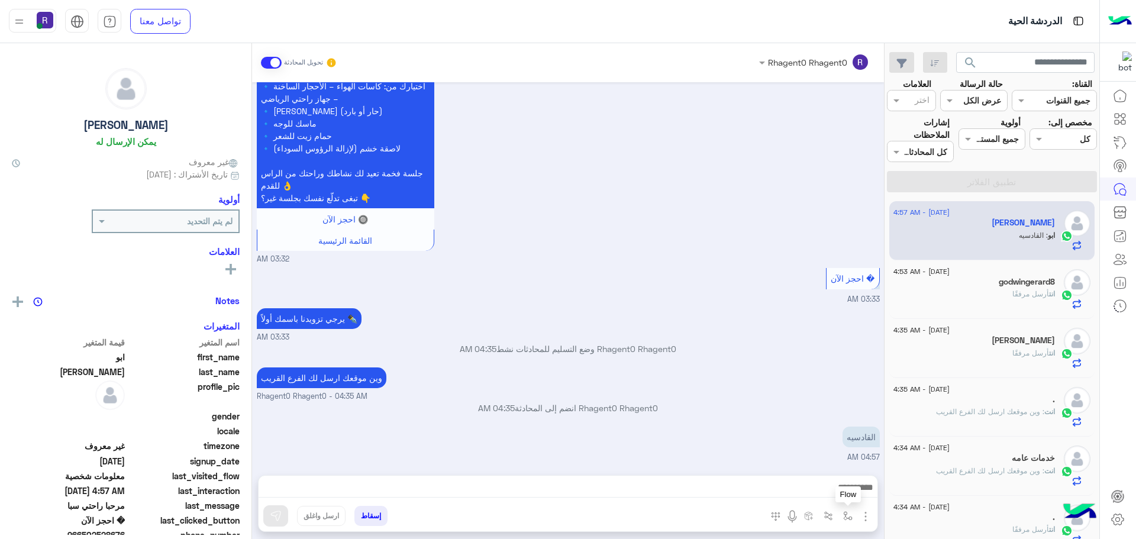
click at [843, 512] on img "button" at bounding box center [847, 515] width 9 height 9
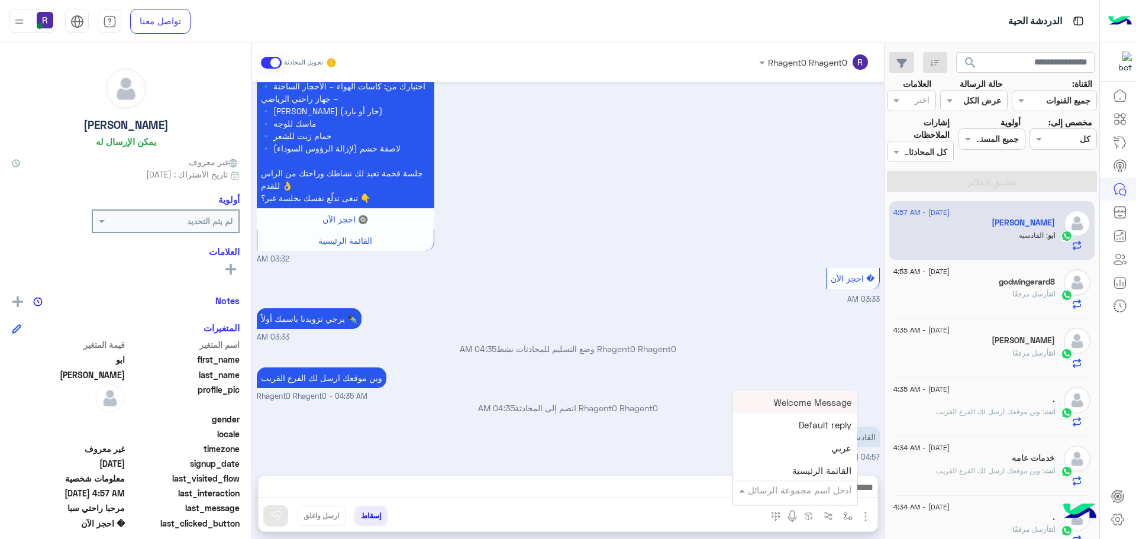
click at [824, 491] on input "text" at bounding box center [812, 490] width 80 height 14
type input "****"
click at [831, 465] on span "الجنادرية" at bounding box center [835, 468] width 33 height 11
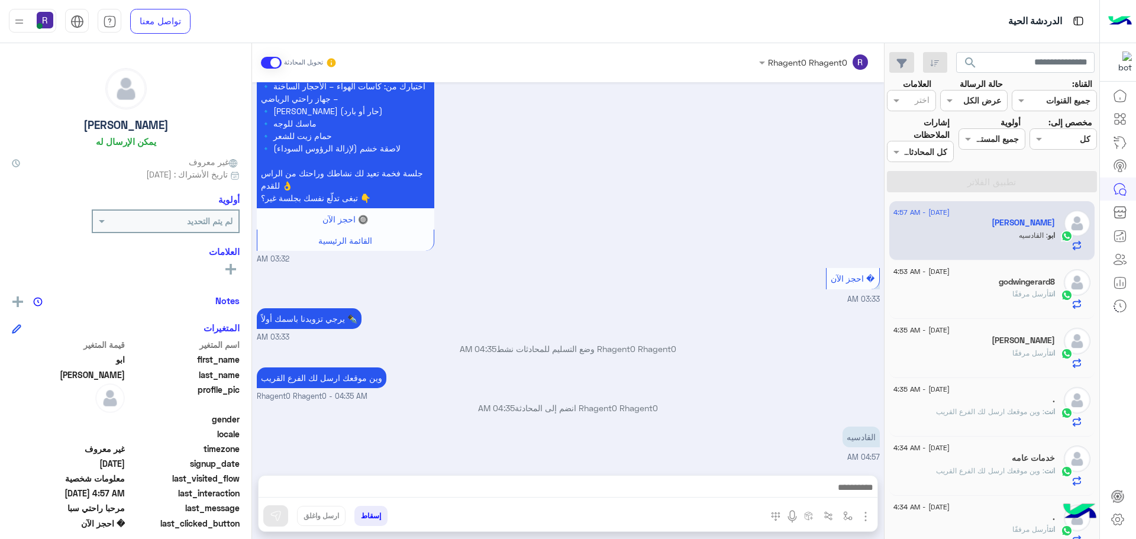
type textarea "*********"
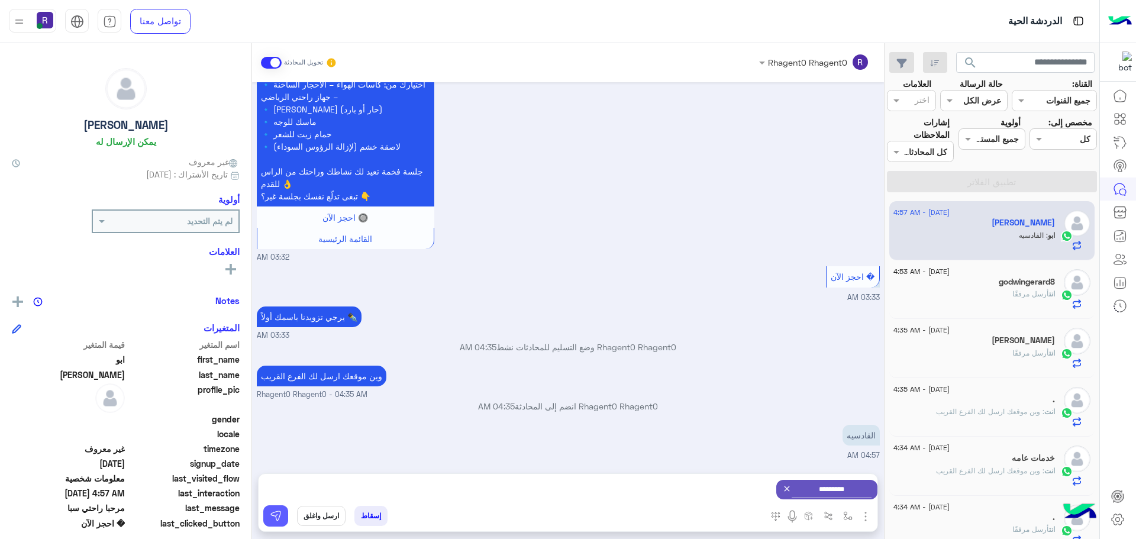
click at [283, 520] on button at bounding box center [275, 515] width 25 height 21
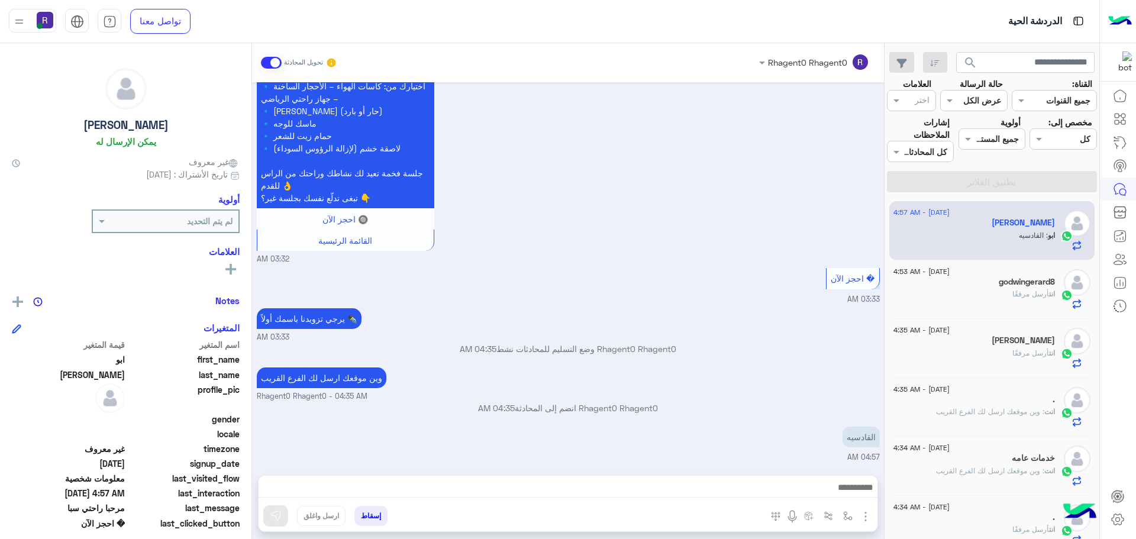
click at [809, 479] on div at bounding box center [568, 491] width 619 height 30
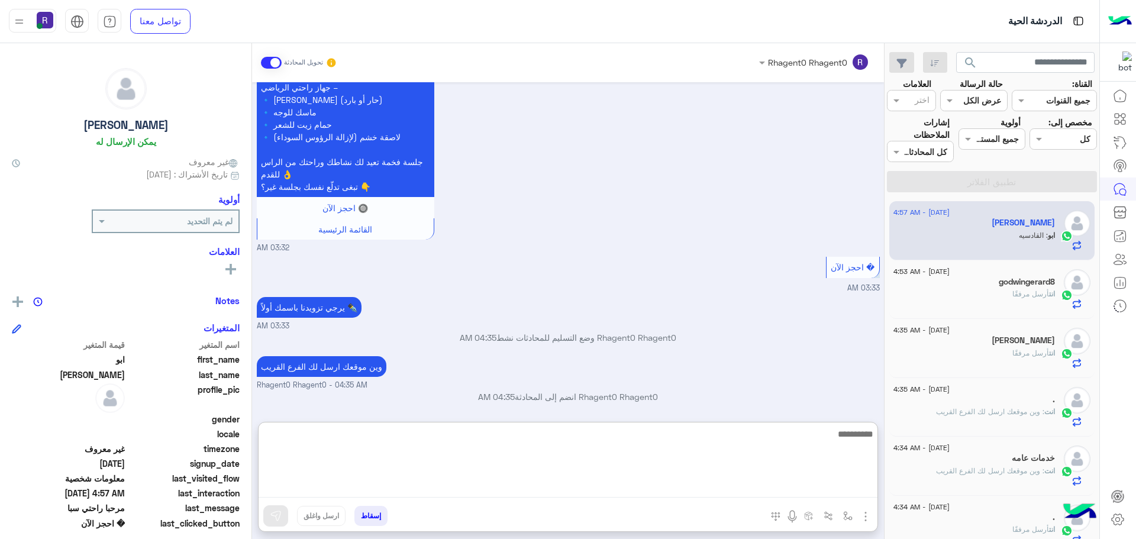
click at [819, 492] on textarea at bounding box center [568, 462] width 619 height 71
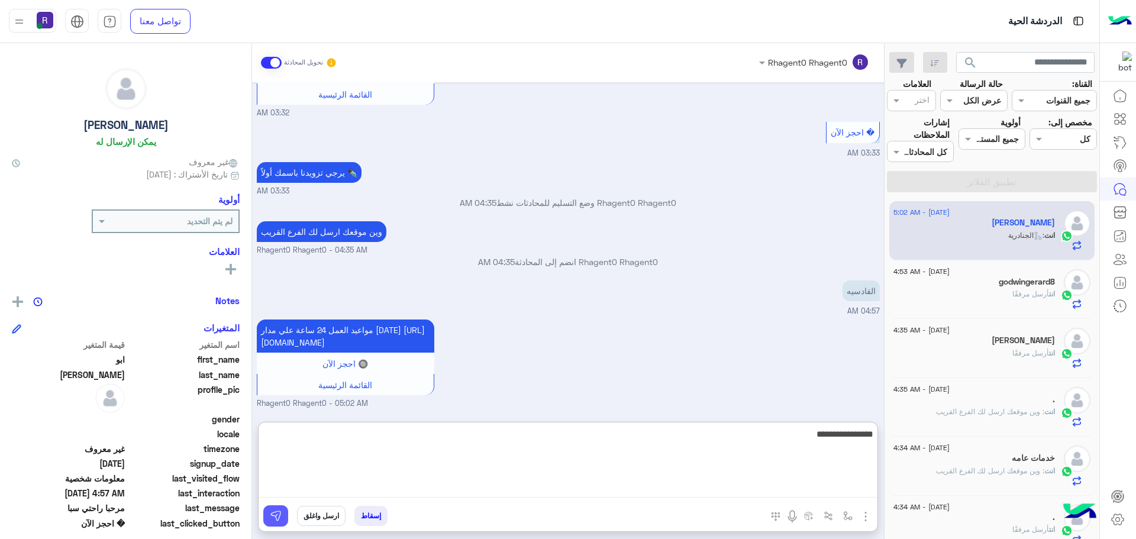
type textarea "**********"
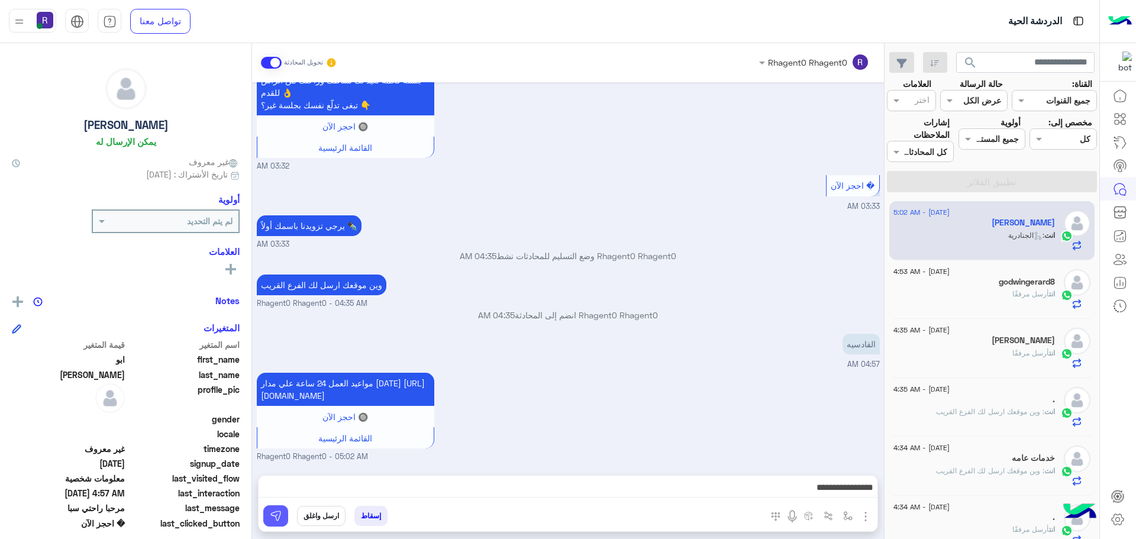
click at [282, 517] on button at bounding box center [275, 515] width 25 height 21
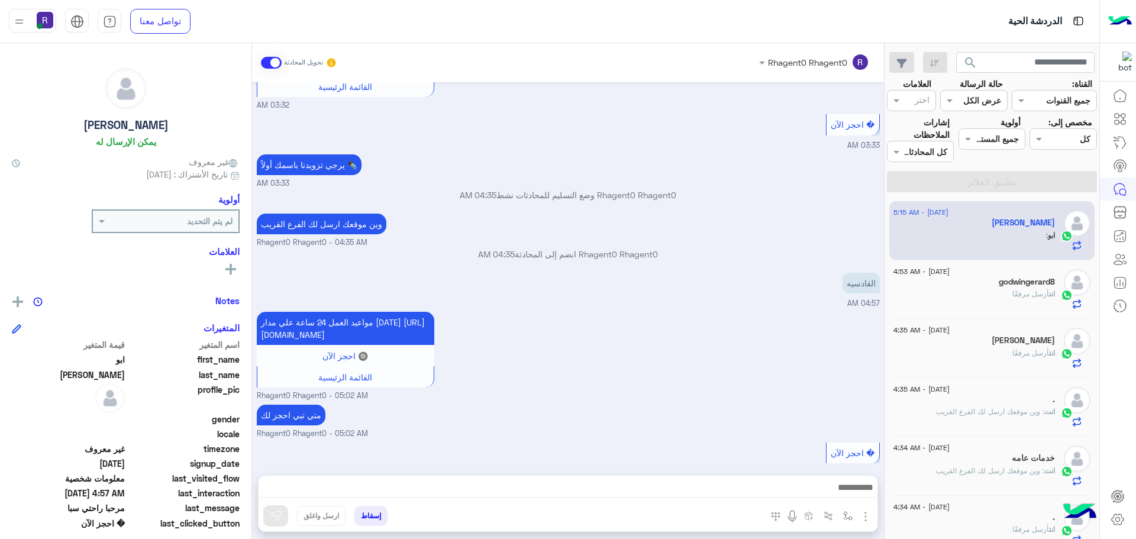
scroll to position [810, 0]
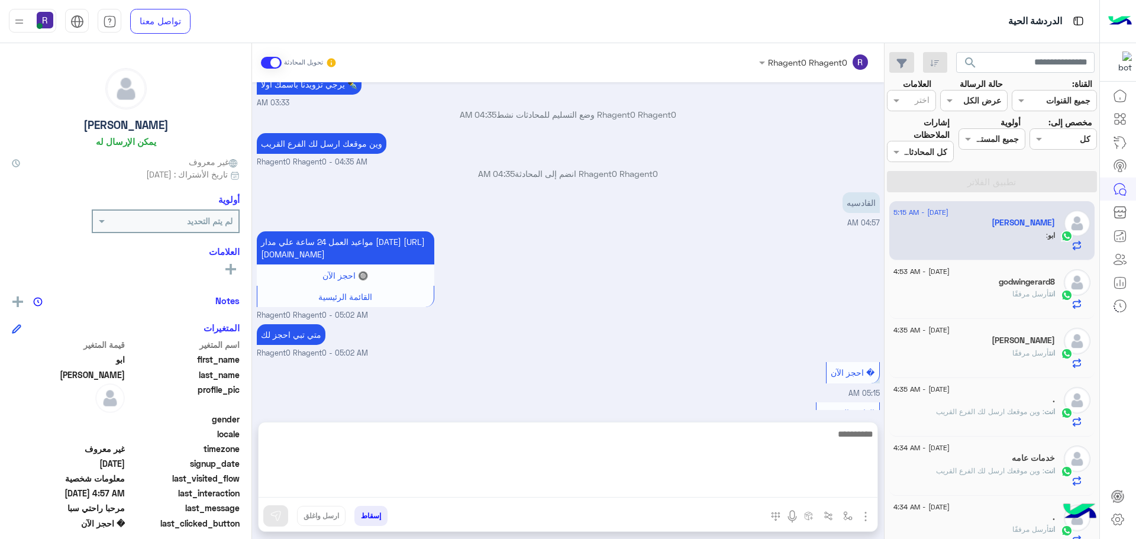
click at [778, 495] on textarea at bounding box center [568, 462] width 619 height 71
type textarea "**********"
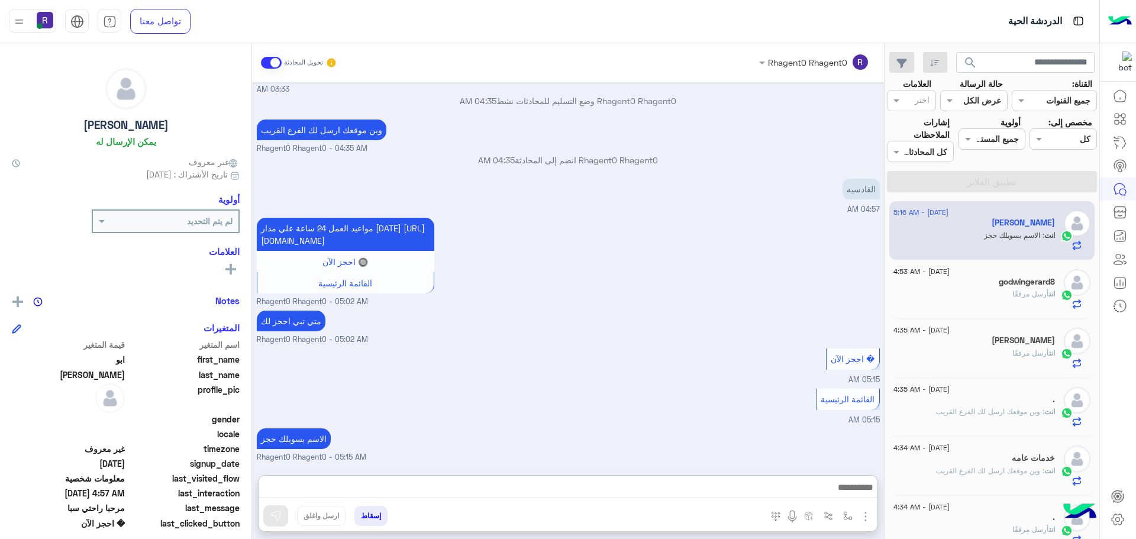
click at [802, 414] on div "Rhagent0 Rhagent0 تحويل المحادثة [DATE] مرحبا راحتي سبا 03:29 AM أهلاً ابو 👋 شك…" at bounding box center [568, 293] width 632 height 501
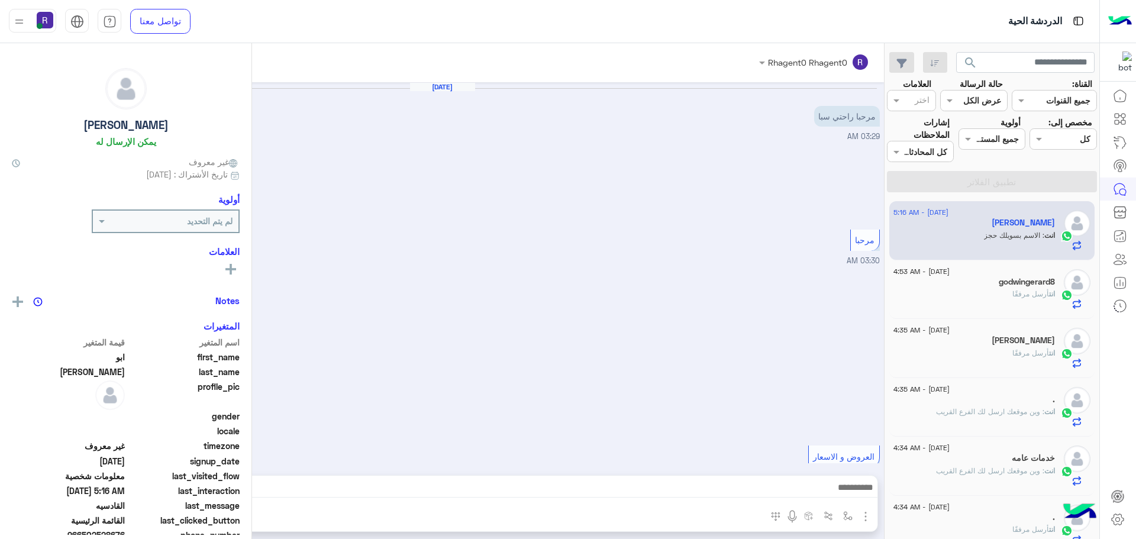
scroll to position [847, 0]
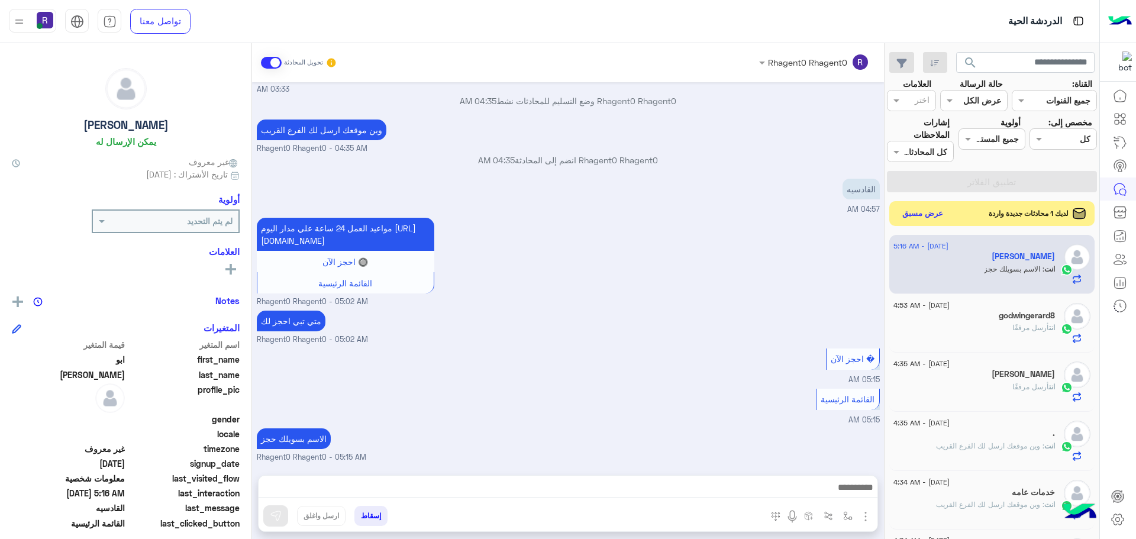
click at [916, 215] on button "عرض مسبق" at bounding box center [923, 214] width 50 height 16
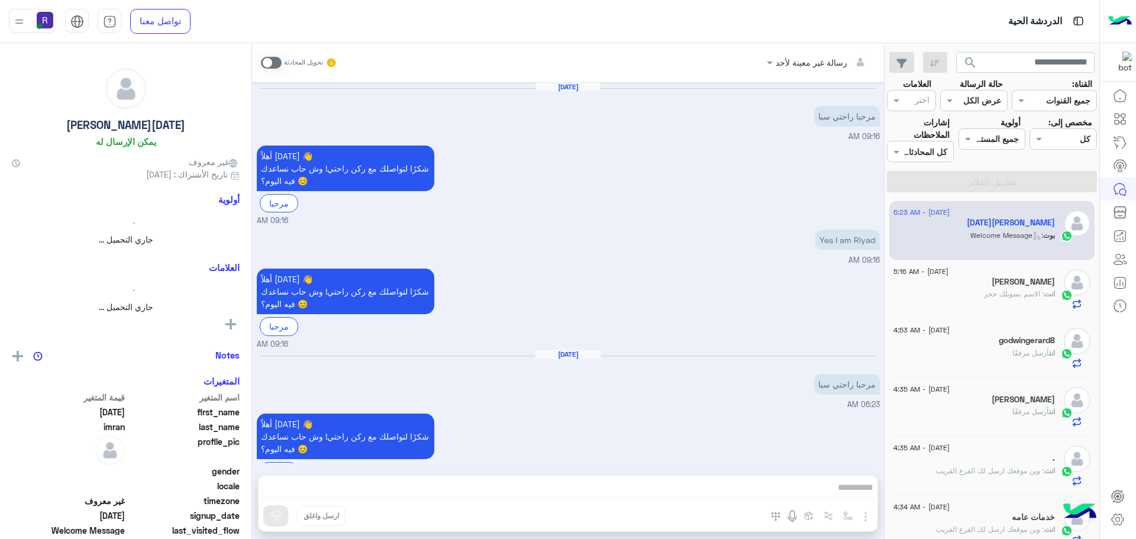
scroll to position [31, 0]
